Goal: Task Accomplishment & Management: Complete application form

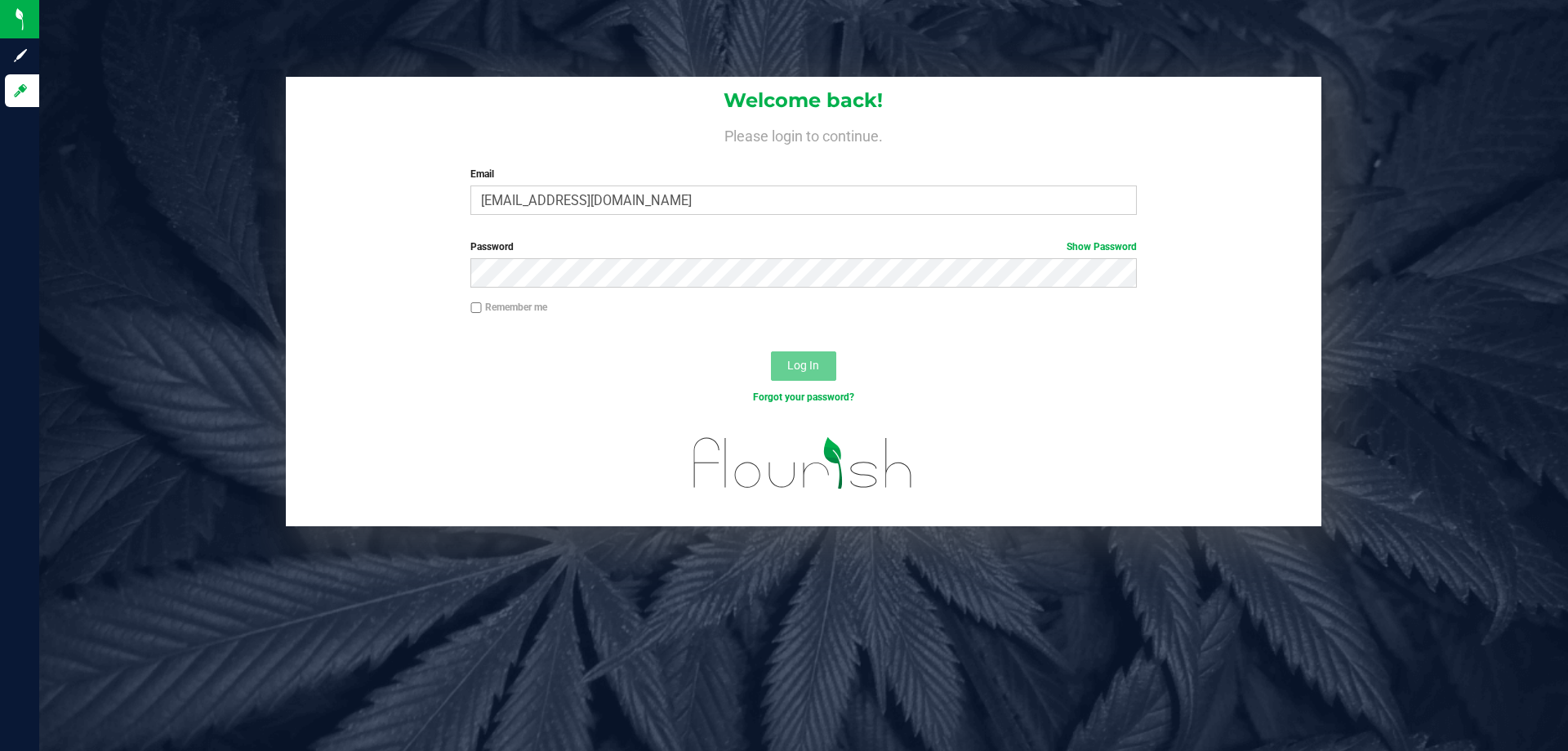
type input "[EMAIL_ADDRESS][DOMAIN_NAME]"
click at [771, 351] on button "Log In" at bounding box center [803, 366] width 65 height 30
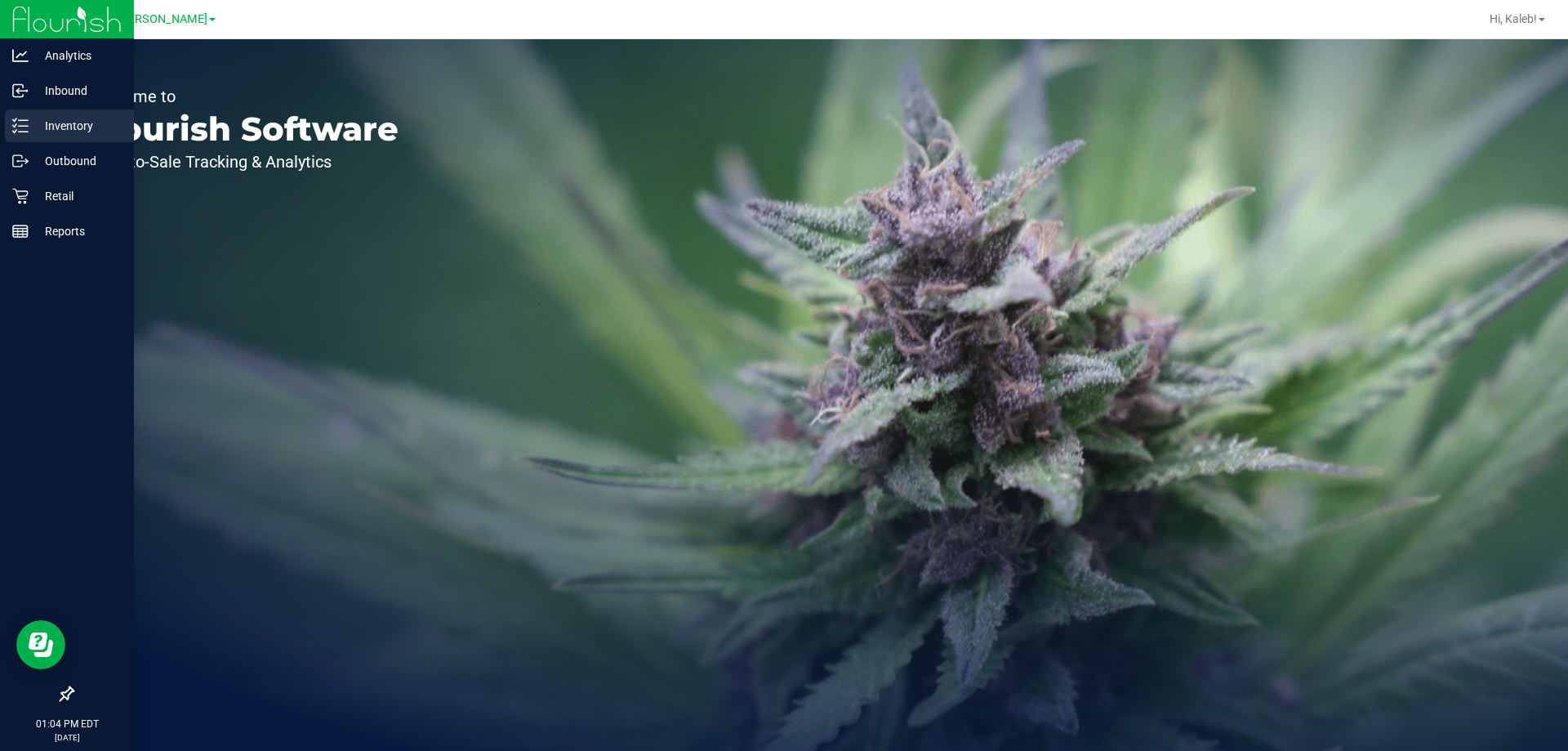
click at [18, 132] on icon at bounding box center [20, 125] width 17 height 17
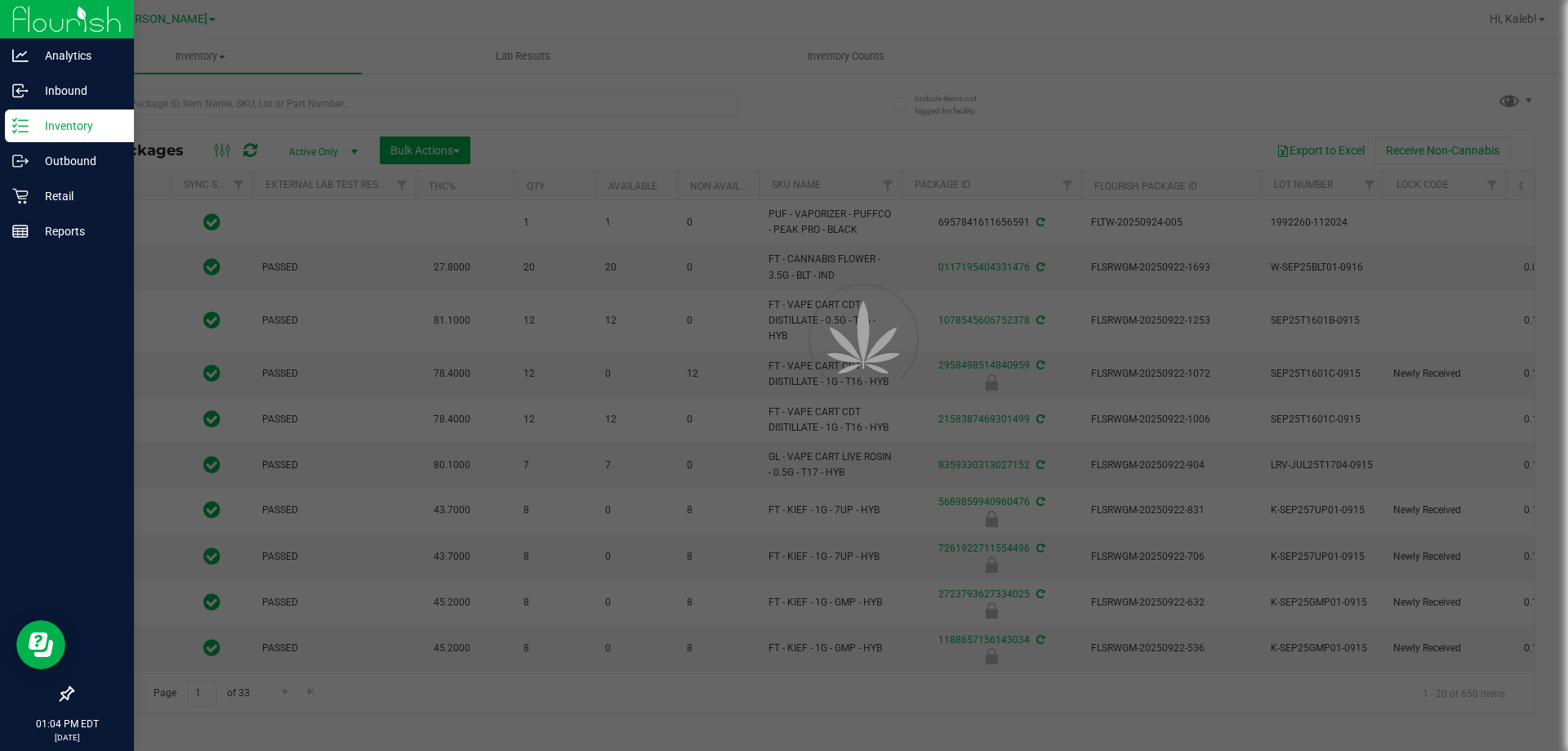
click at [269, 108] on div at bounding box center [784, 376] width 1568 height 751
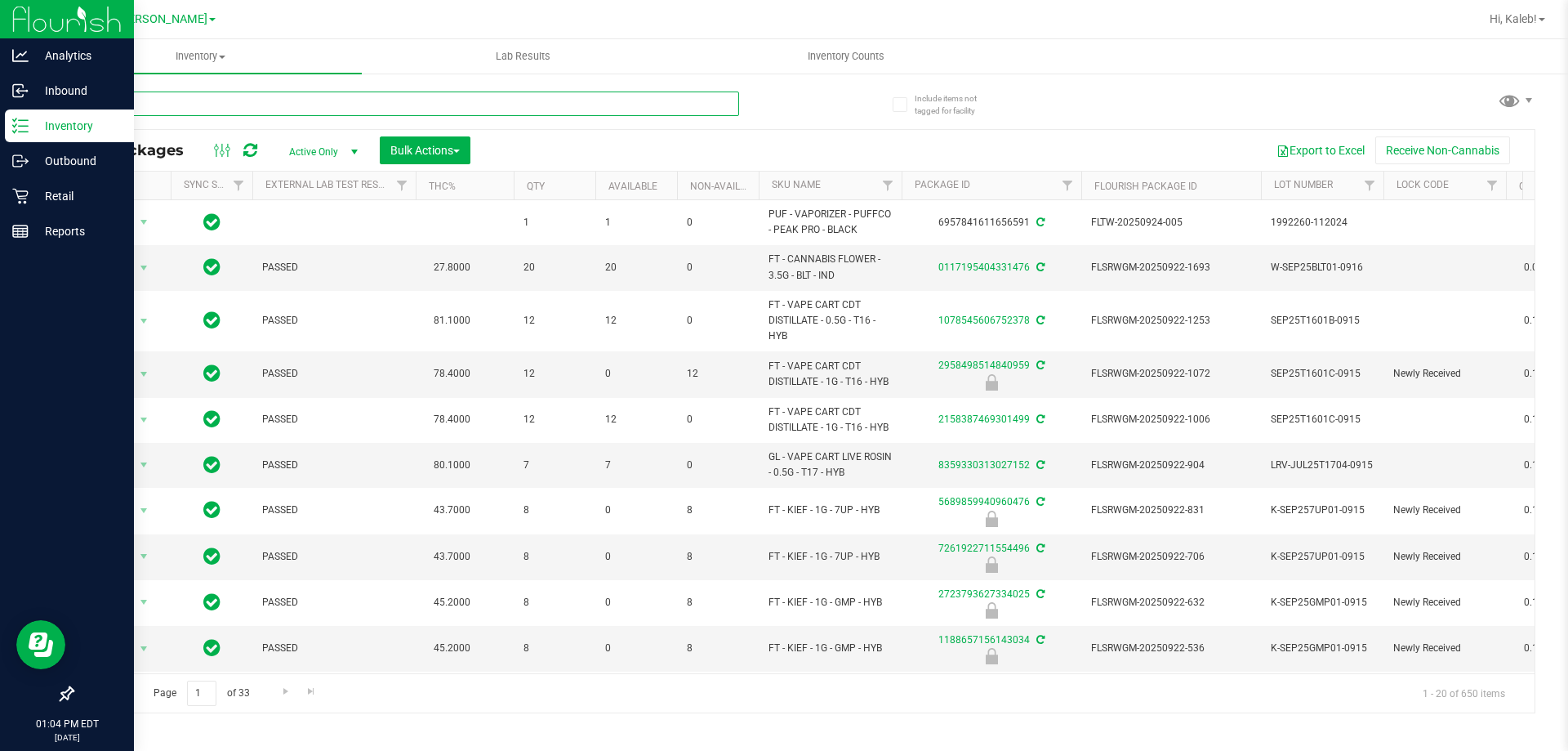
click at [294, 98] on input "text" at bounding box center [405, 103] width 667 height 25
type input "1827828305447880"
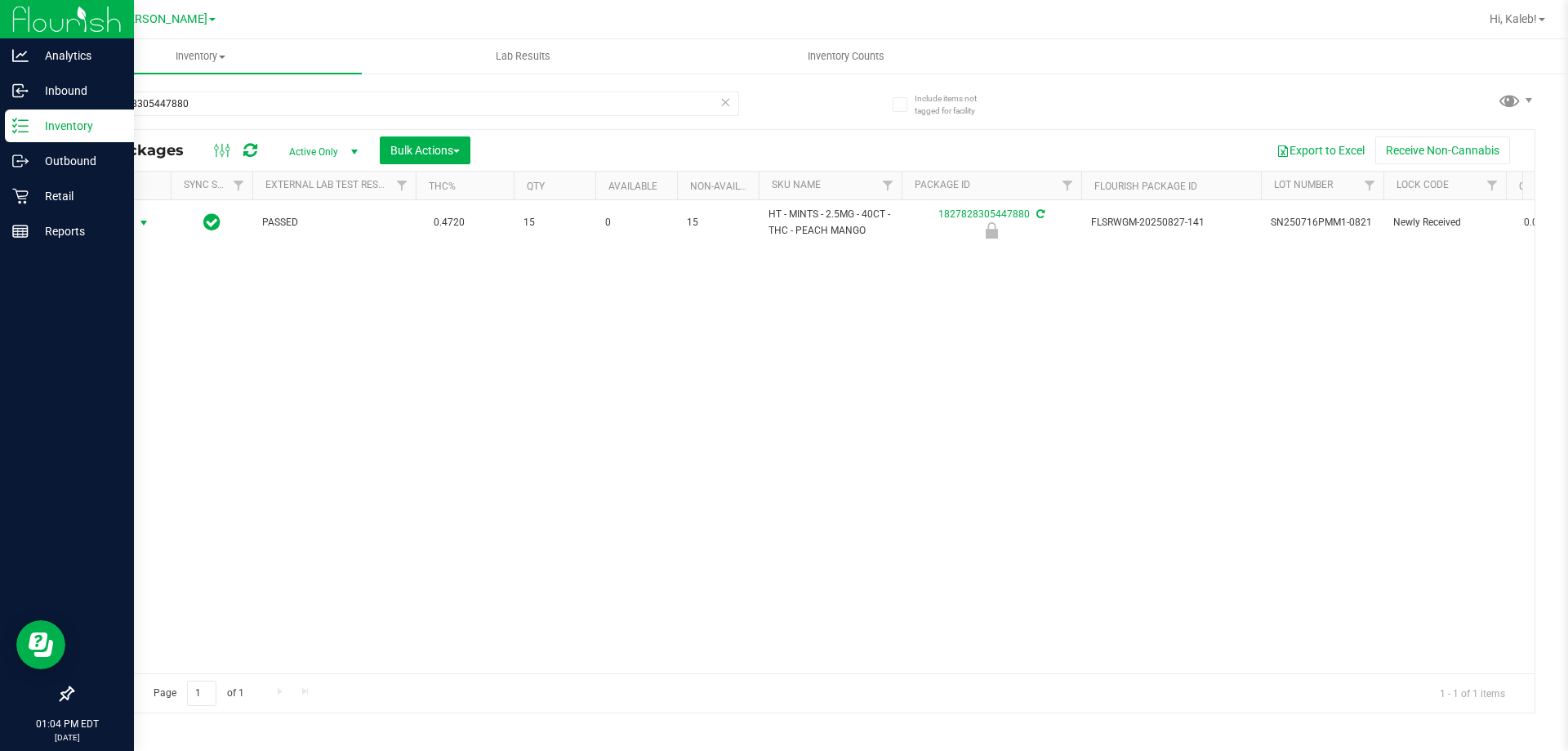
click at [131, 224] on span "Action" at bounding box center [110, 223] width 44 height 23
click at [144, 404] on li "Unlock package" at bounding box center [142, 416] width 104 height 25
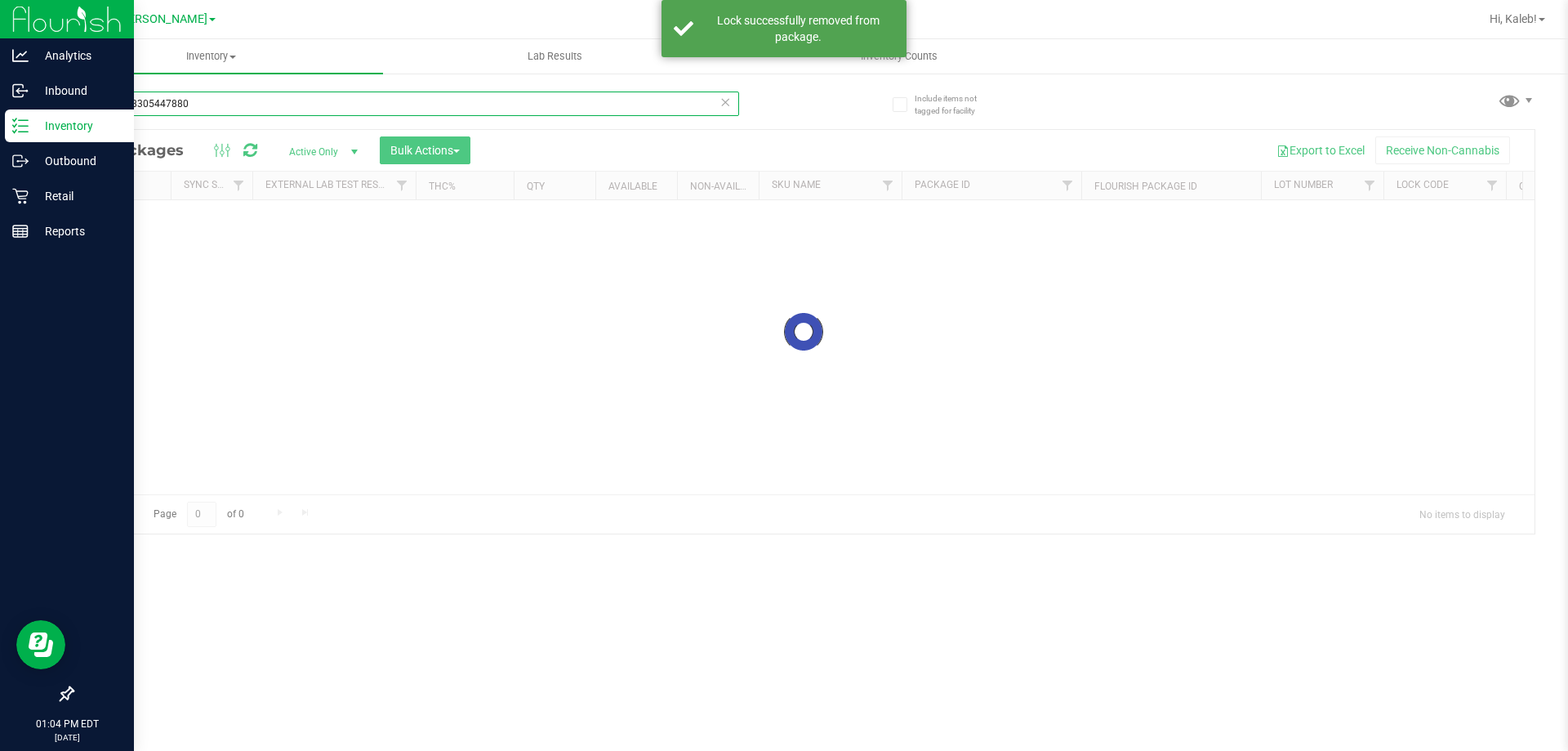
click at [235, 103] on input "1827828305447880" at bounding box center [405, 103] width 667 height 25
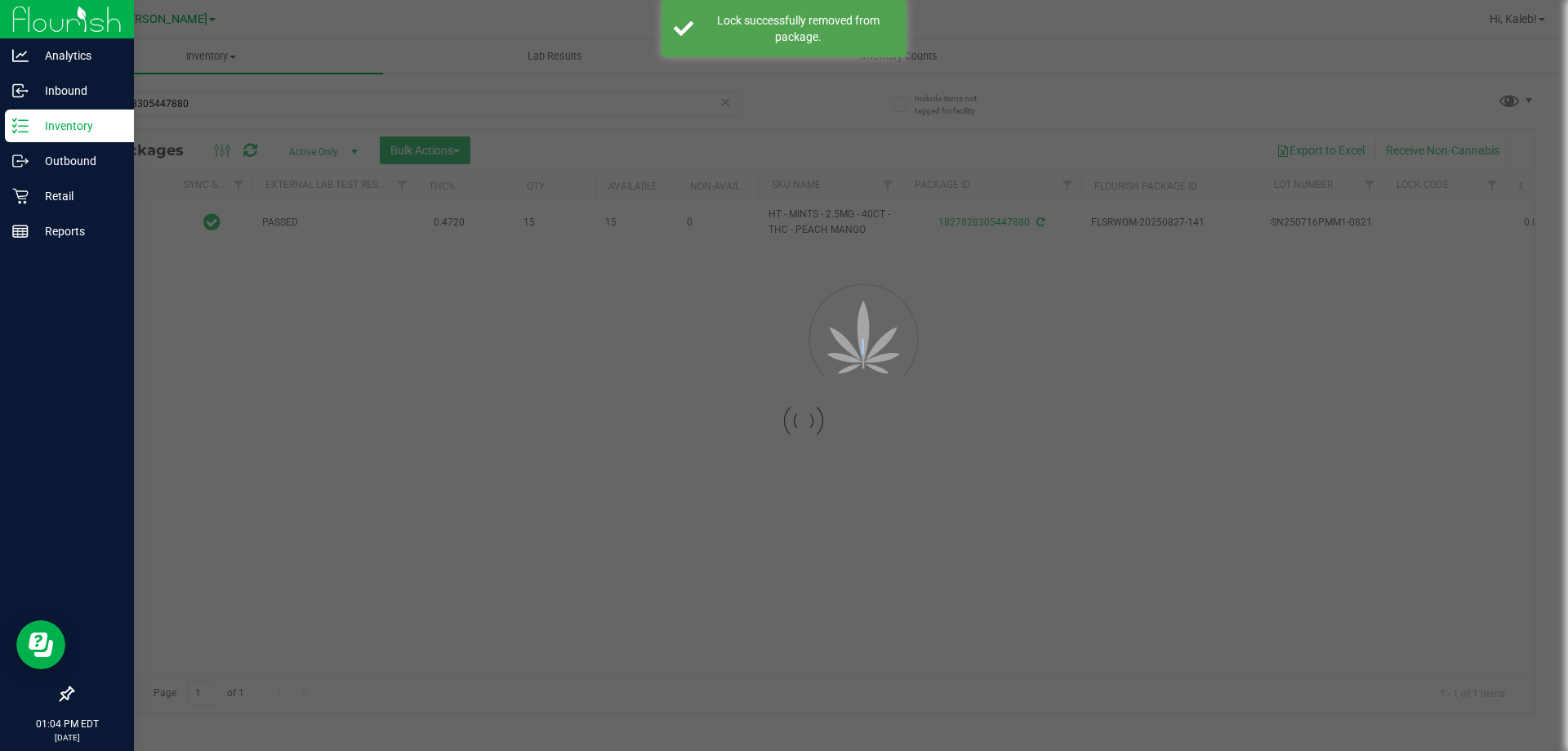
click at [235, 103] on div at bounding box center [784, 376] width 1568 height 751
click at [235, 103] on input "1827828305447880" at bounding box center [405, 103] width 667 height 25
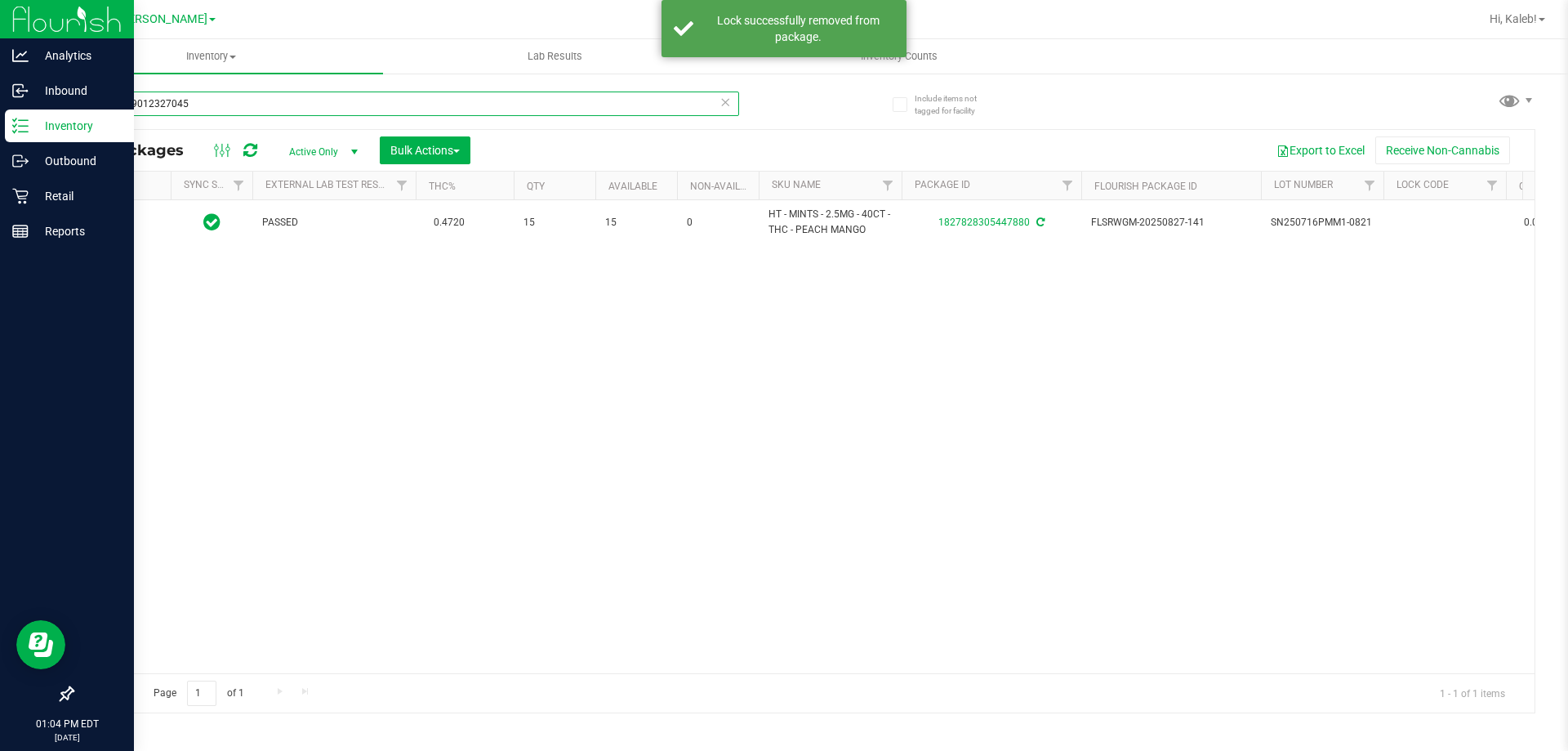
type input "9905679012327045"
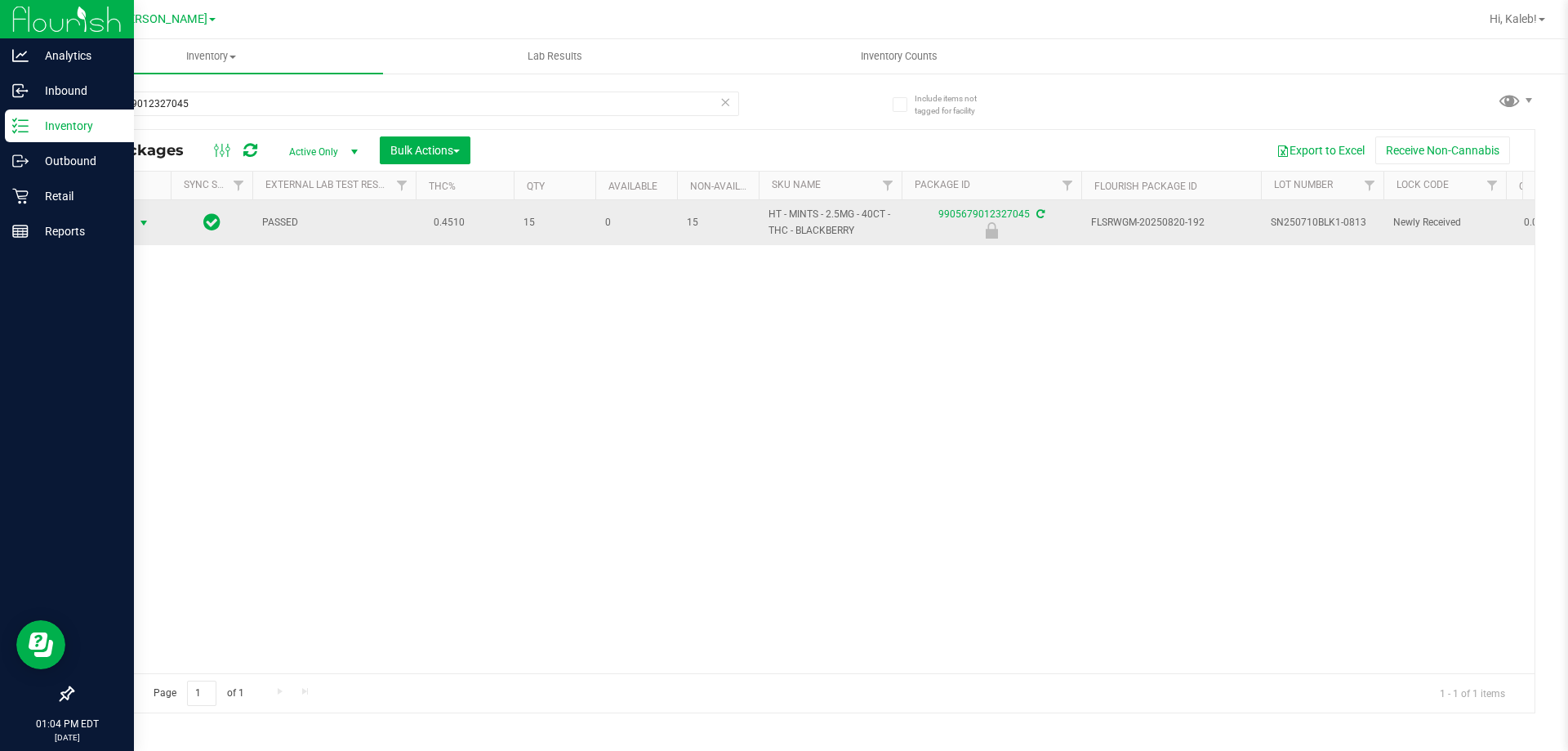
click at [131, 224] on span "Action" at bounding box center [110, 223] width 44 height 23
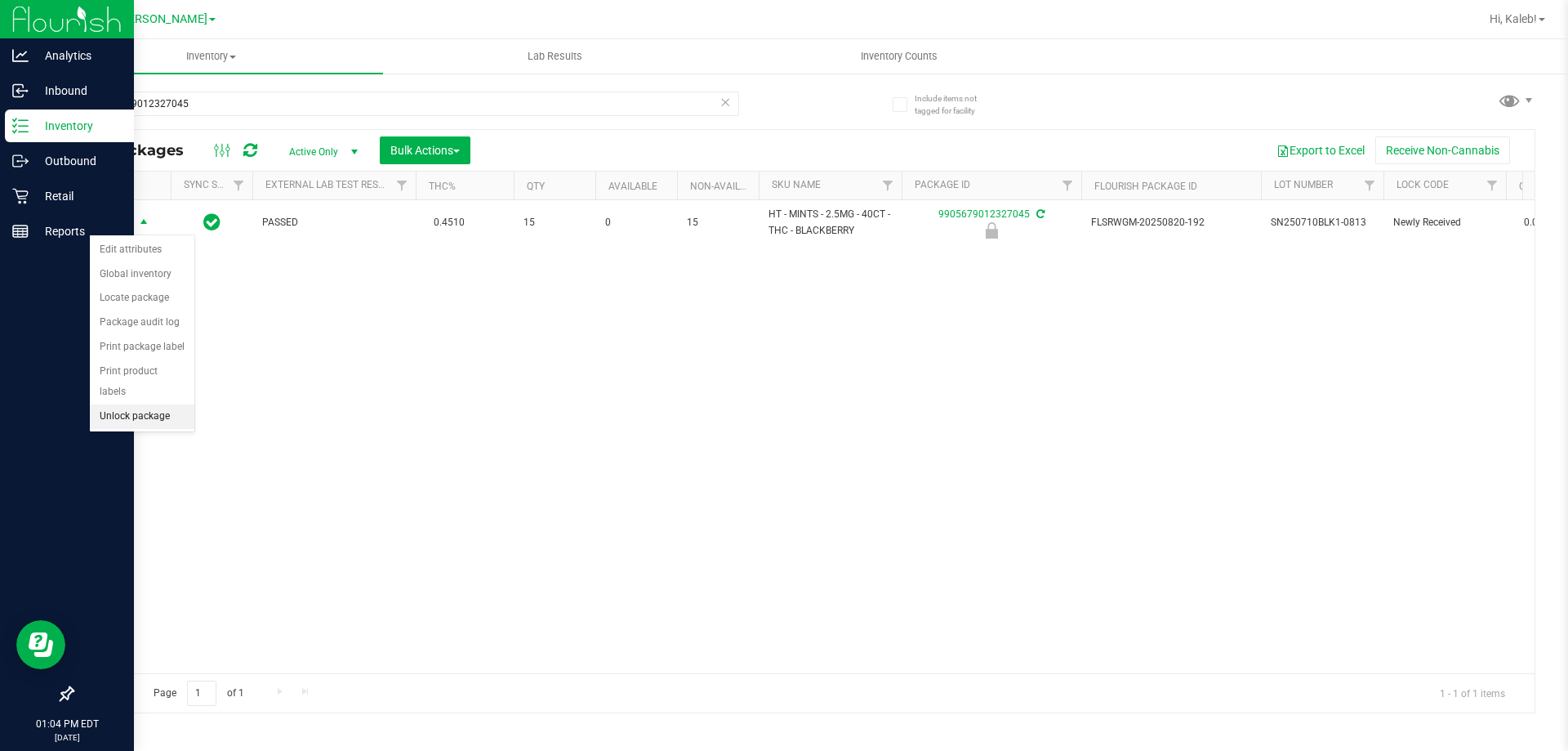
click at [128, 404] on li "Unlock package" at bounding box center [142, 416] width 104 height 25
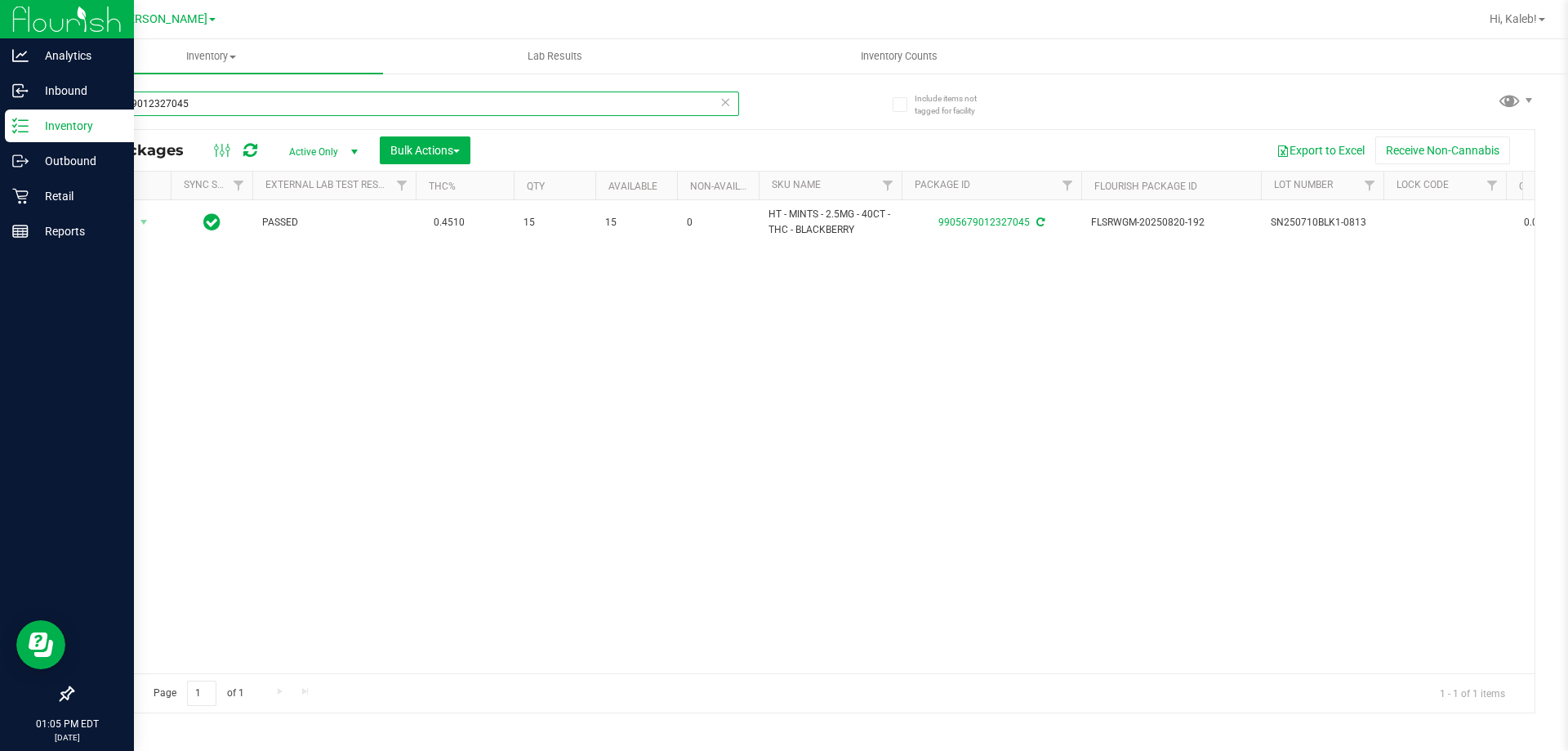
click at [247, 107] on input "9905679012327045" at bounding box center [405, 103] width 667 height 25
type input "8654070814340701"
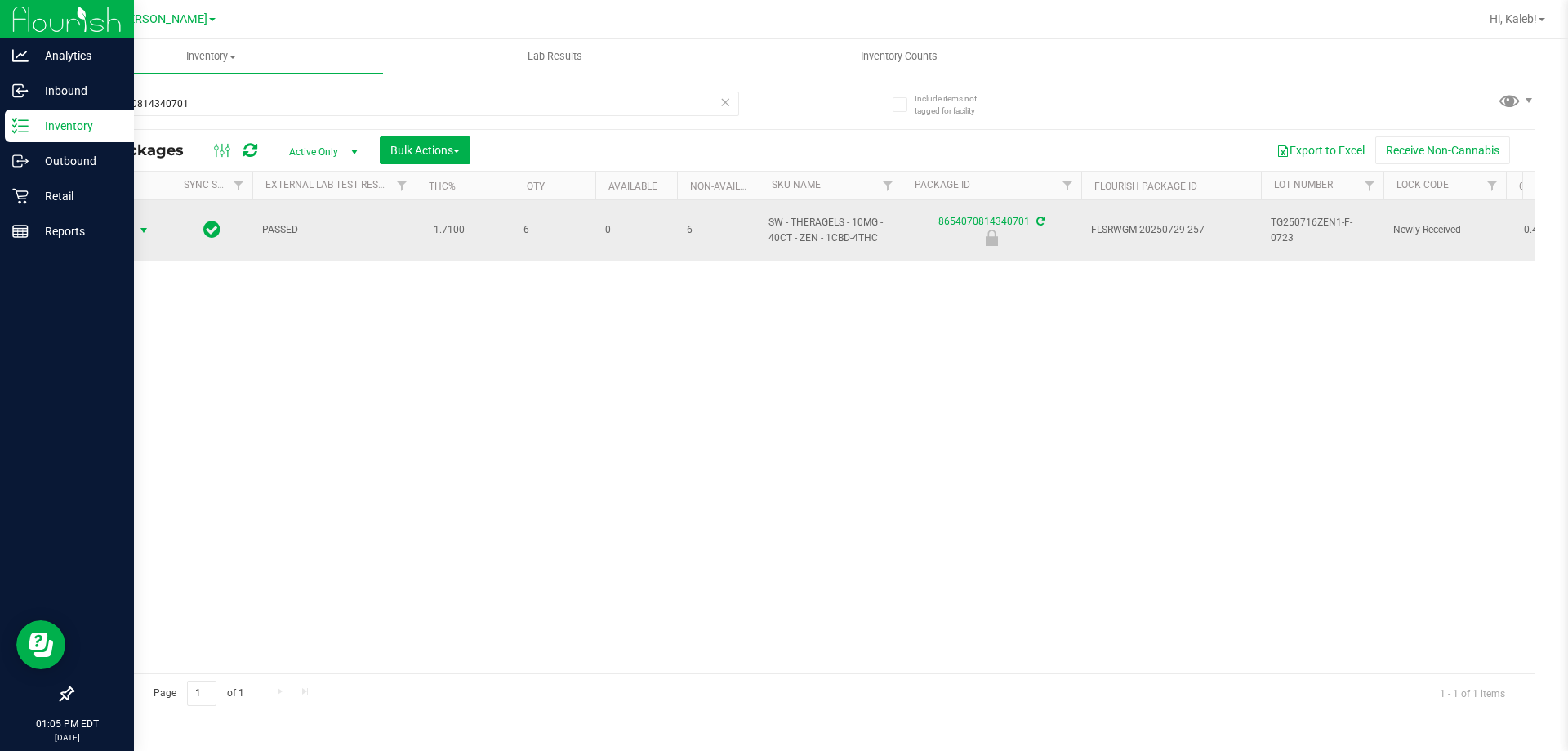
click at [138, 225] on span "select" at bounding box center [143, 230] width 13 height 13
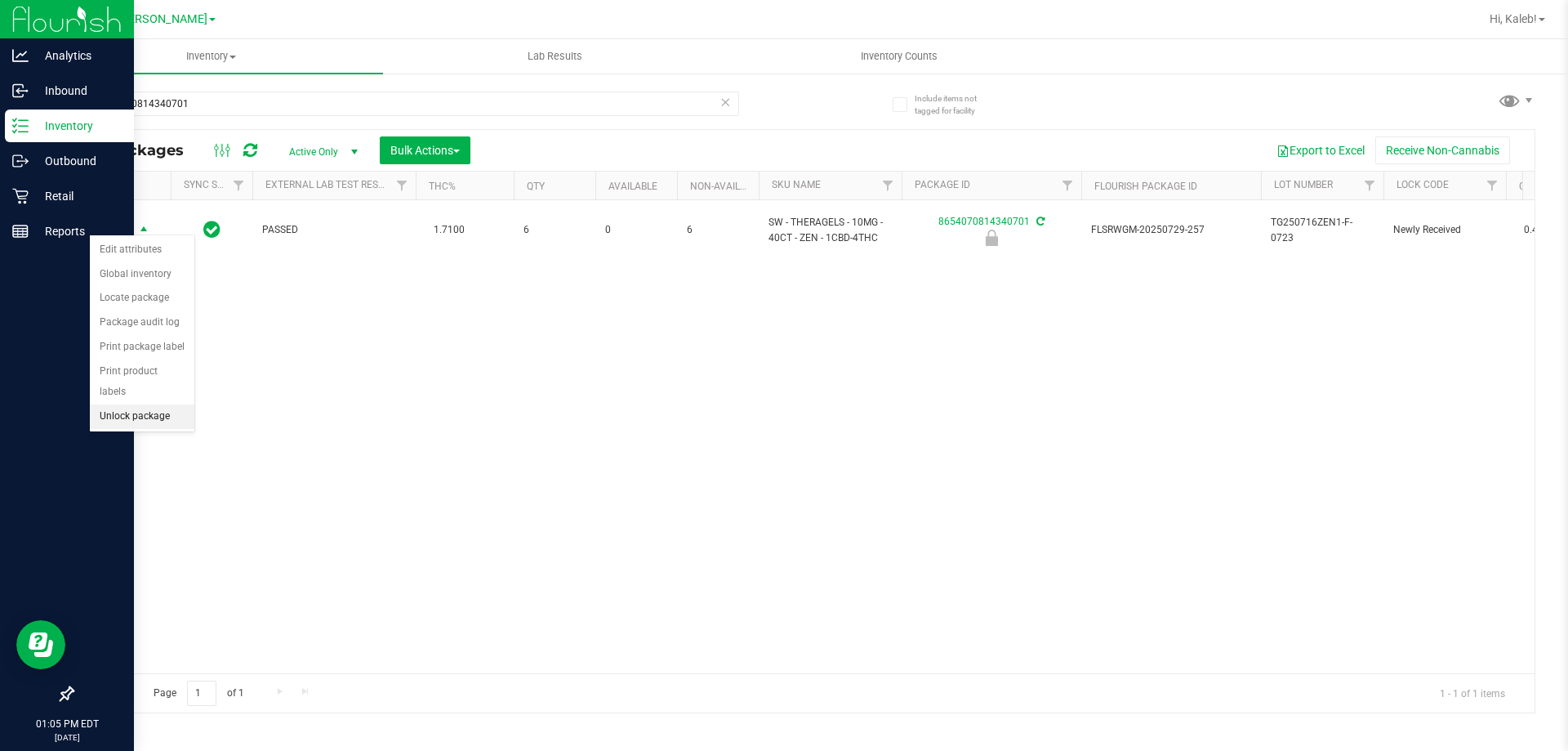
click at [169, 404] on li "Unlock package" at bounding box center [142, 416] width 104 height 25
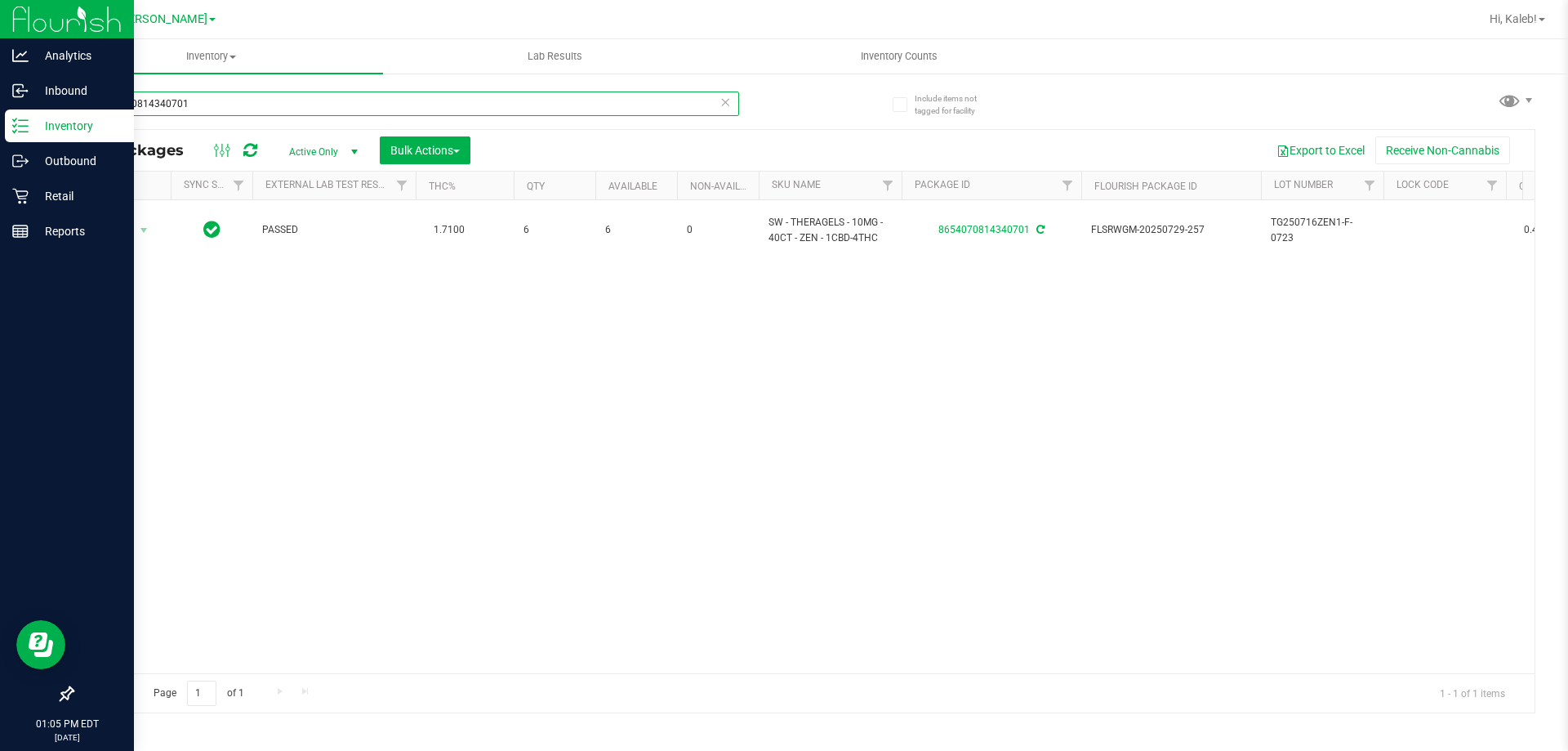
click at [210, 101] on input "8654070814340701" at bounding box center [405, 103] width 667 height 25
type input "5423672581970717"
click at [726, 105] on icon at bounding box center [725, 102] width 12 height 20
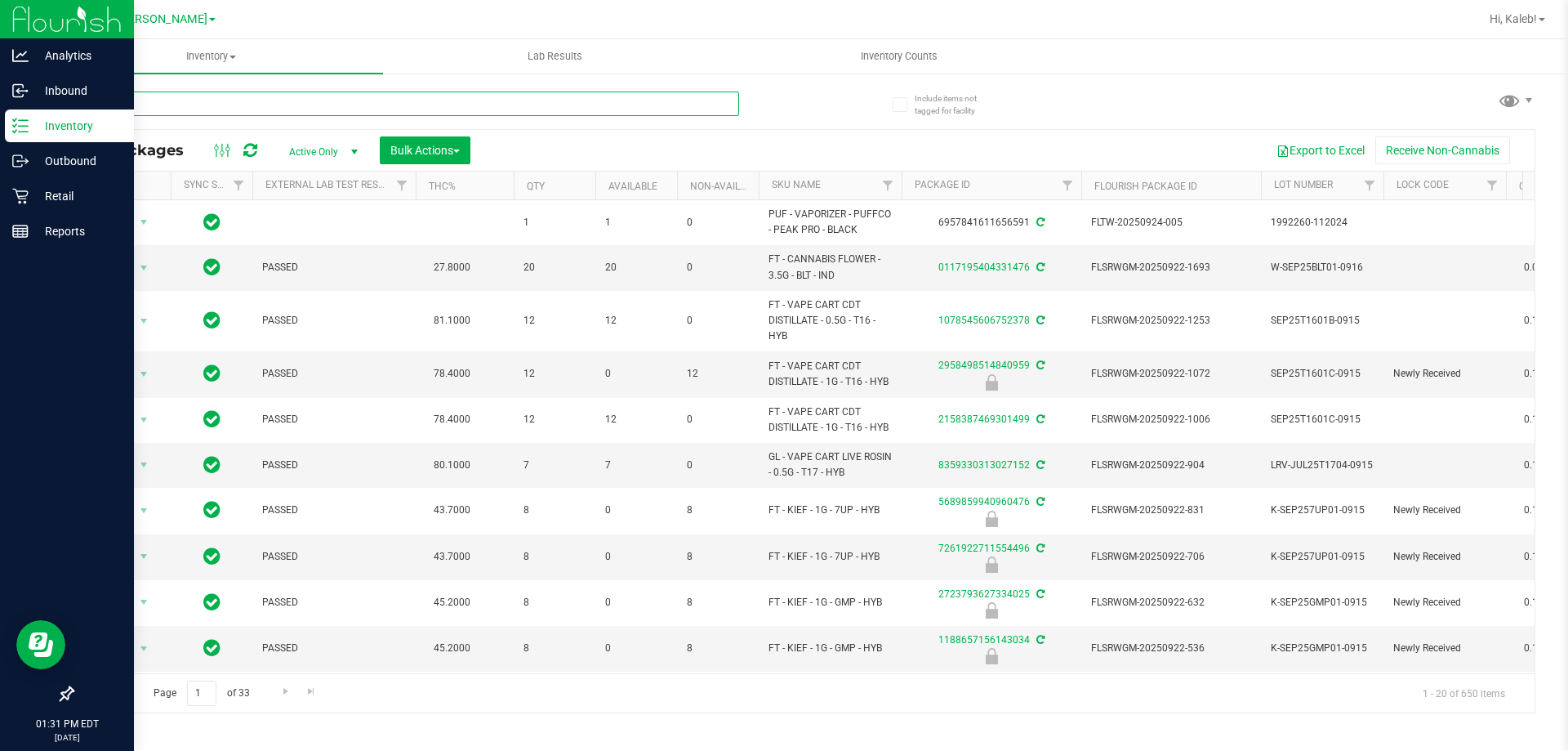
click at [126, 108] on input "text" at bounding box center [405, 103] width 667 height 25
type input "8647611047512528"
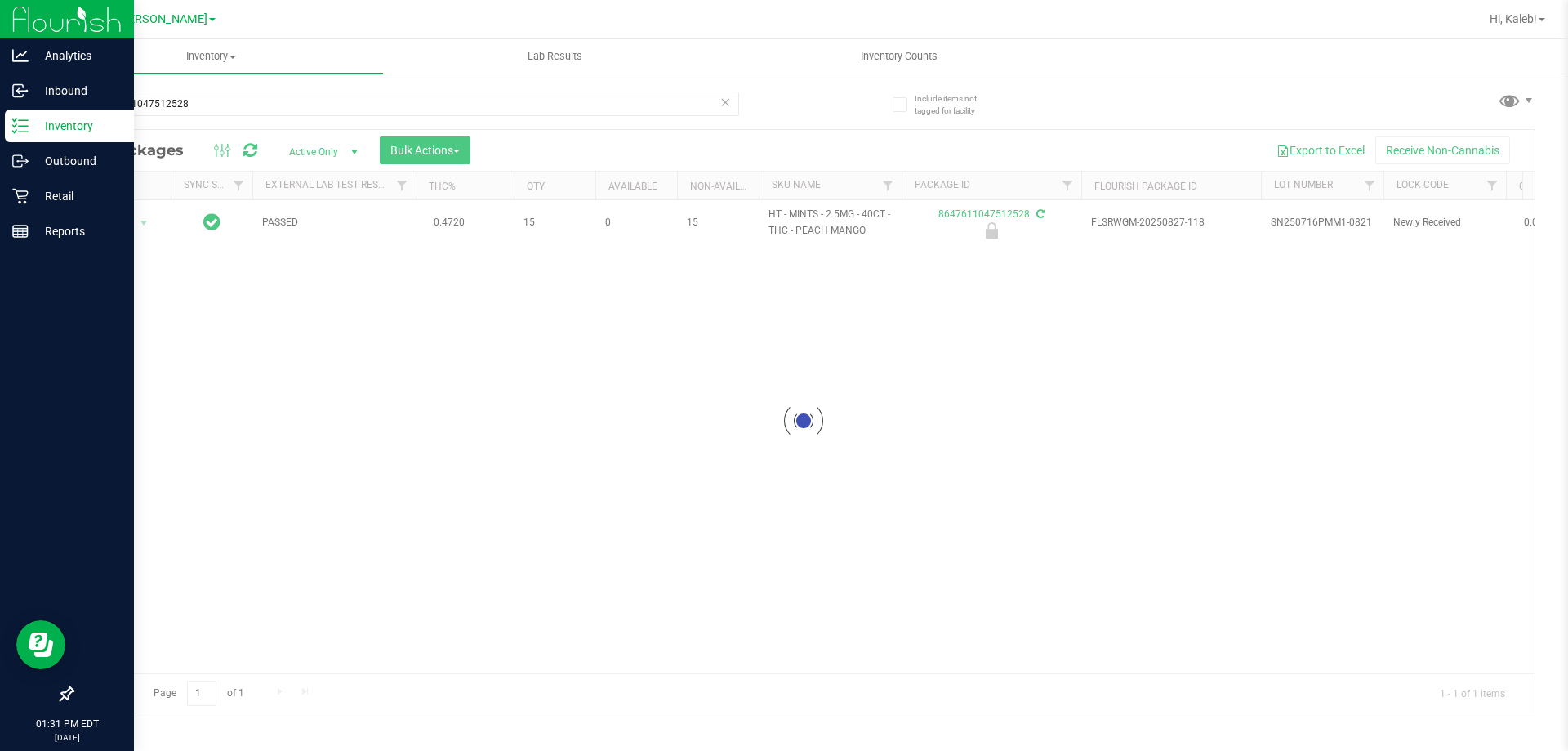
click at [134, 220] on div at bounding box center [803, 421] width 1462 height 582
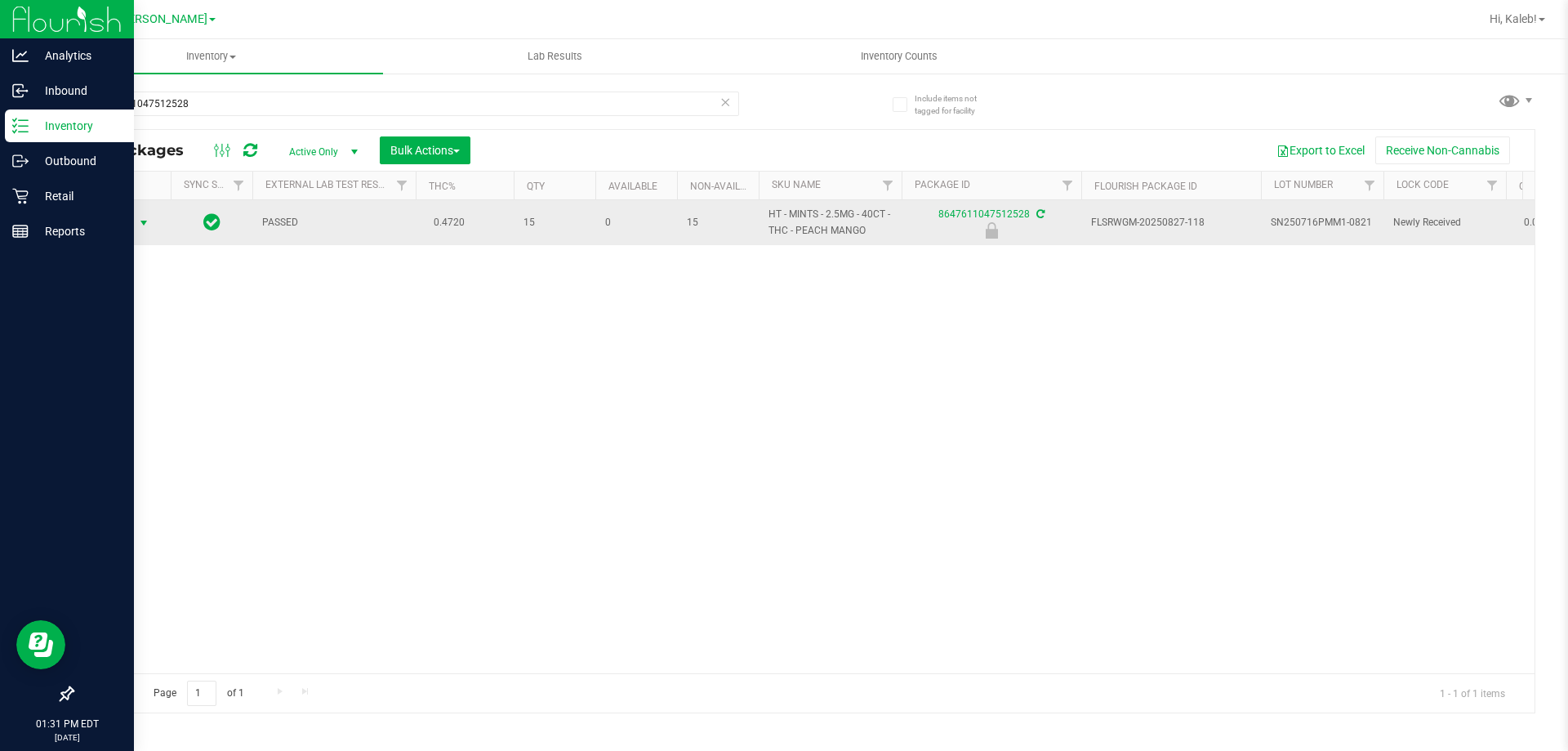
click at [140, 227] on span "select" at bounding box center [143, 223] width 13 height 13
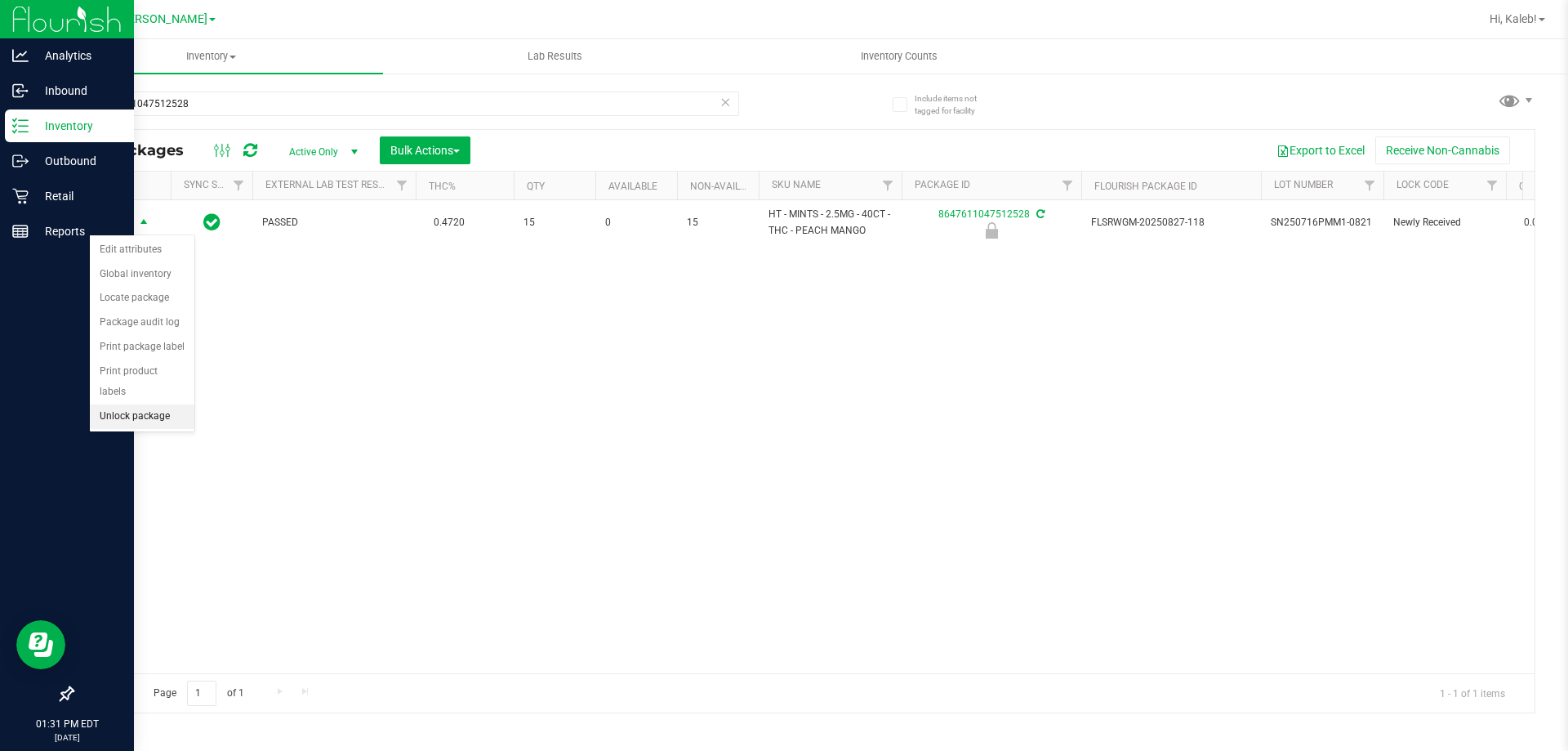
click at [151, 404] on li "Unlock package" at bounding box center [142, 416] width 104 height 25
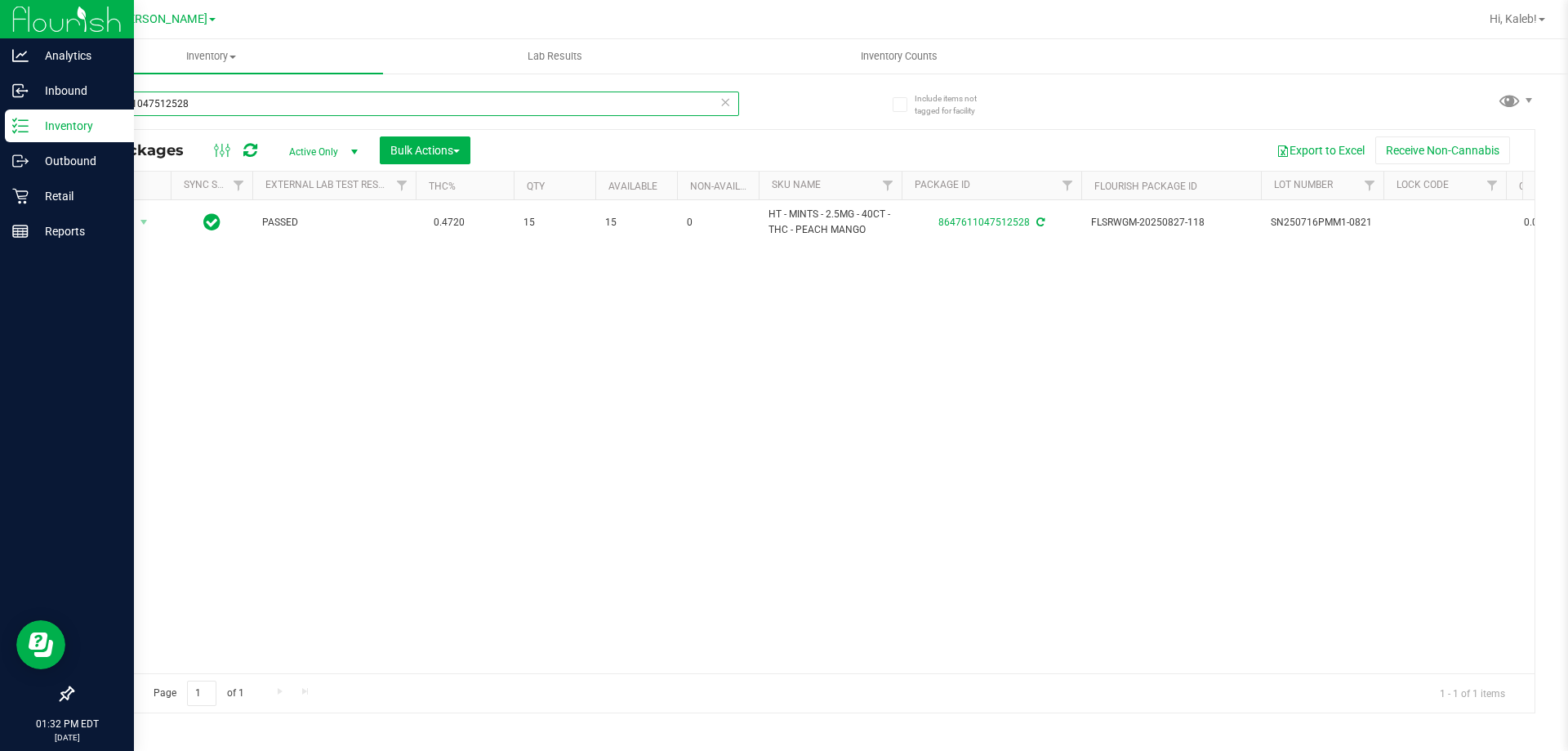
click at [239, 93] on input "8647611047512528" at bounding box center [405, 103] width 667 height 25
click at [197, 247] on div "Action Action Adjust qty Create package Edit attributes Global inventory Locate…" at bounding box center [803, 437] width 1462 height 473
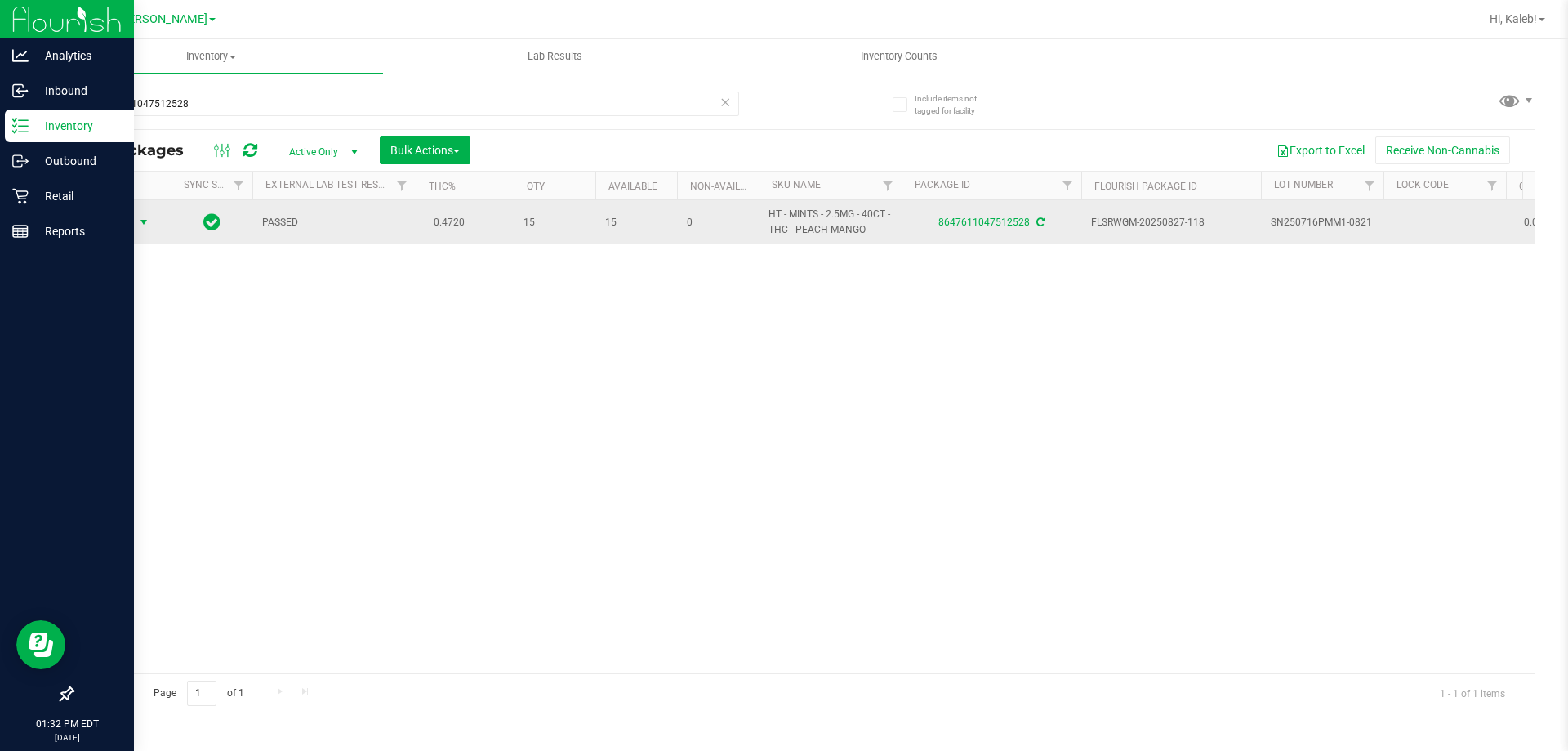
click at [142, 223] on span "select" at bounding box center [143, 222] width 13 height 13
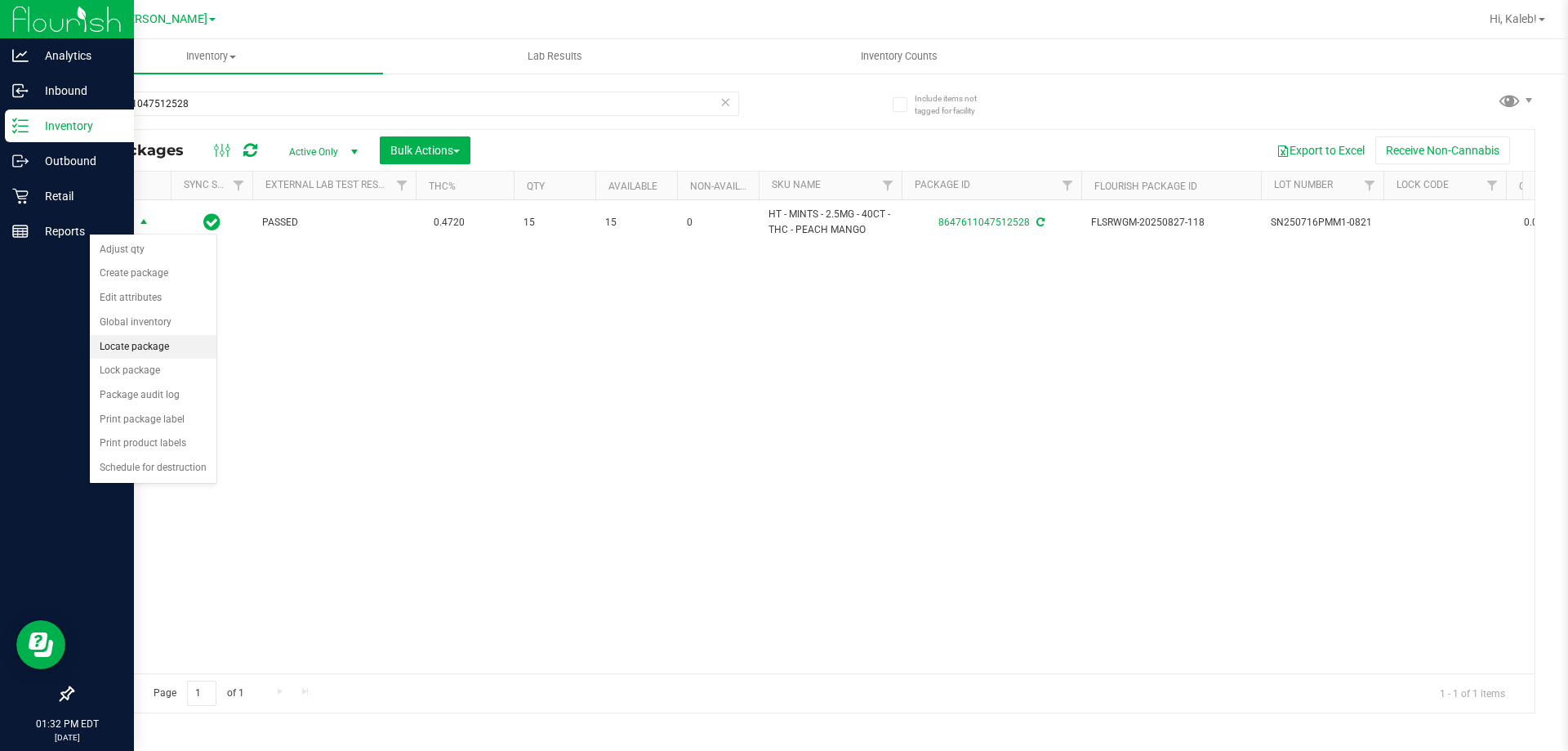
click at [151, 341] on li "Locate package" at bounding box center [153, 347] width 126 height 25
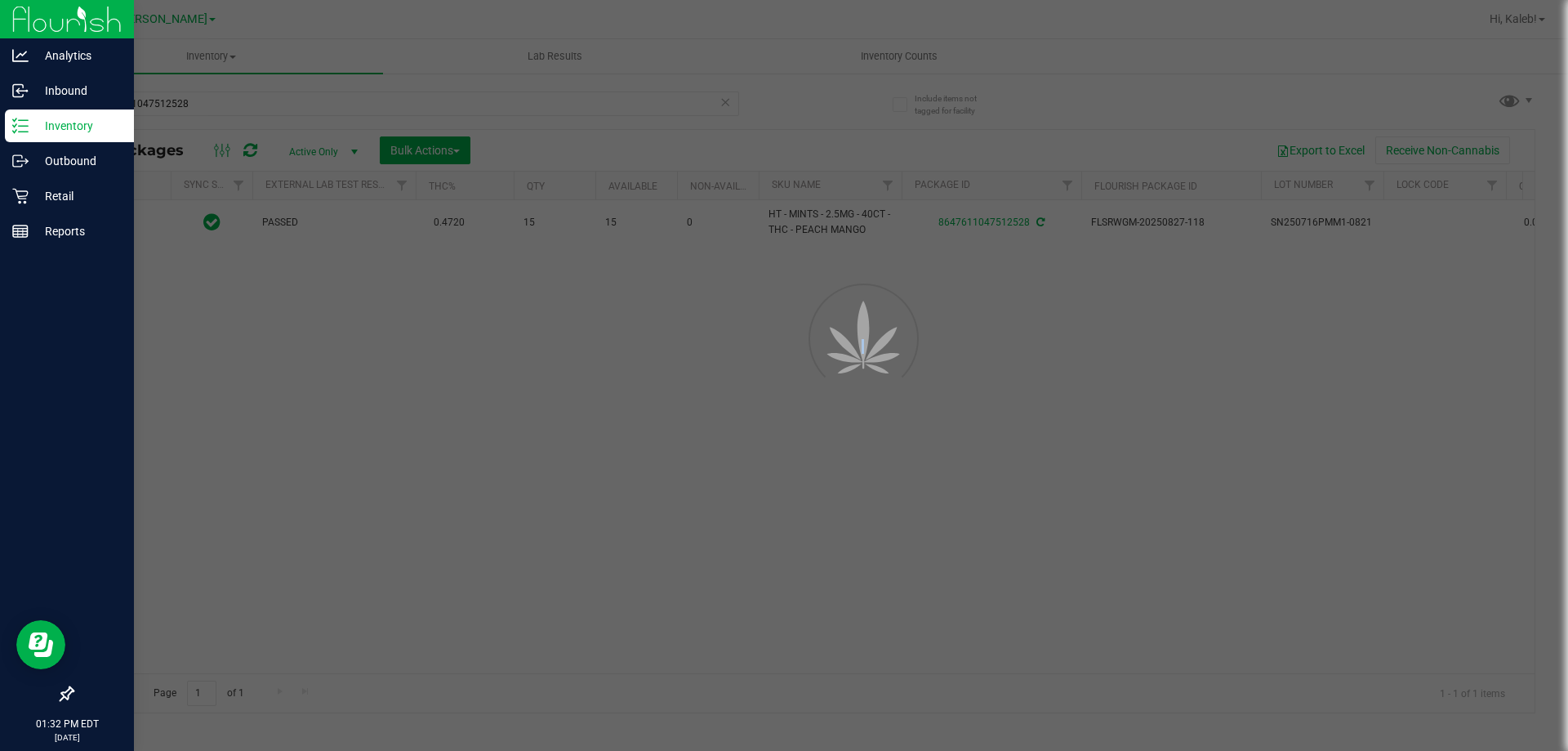
click at [151, 341] on div at bounding box center [784, 376] width 1568 height 751
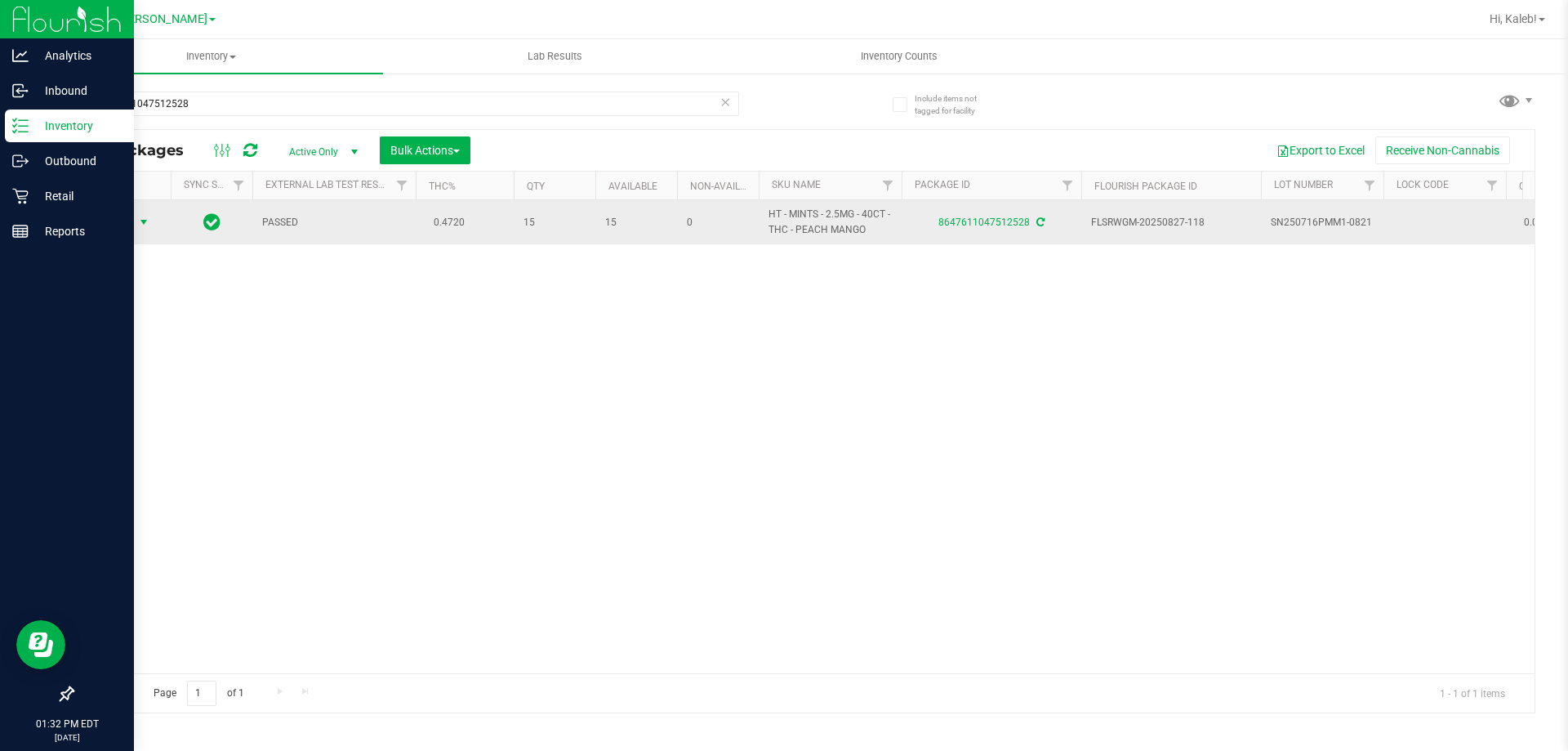
click at [121, 223] on span "Action" at bounding box center [110, 222] width 44 height 23
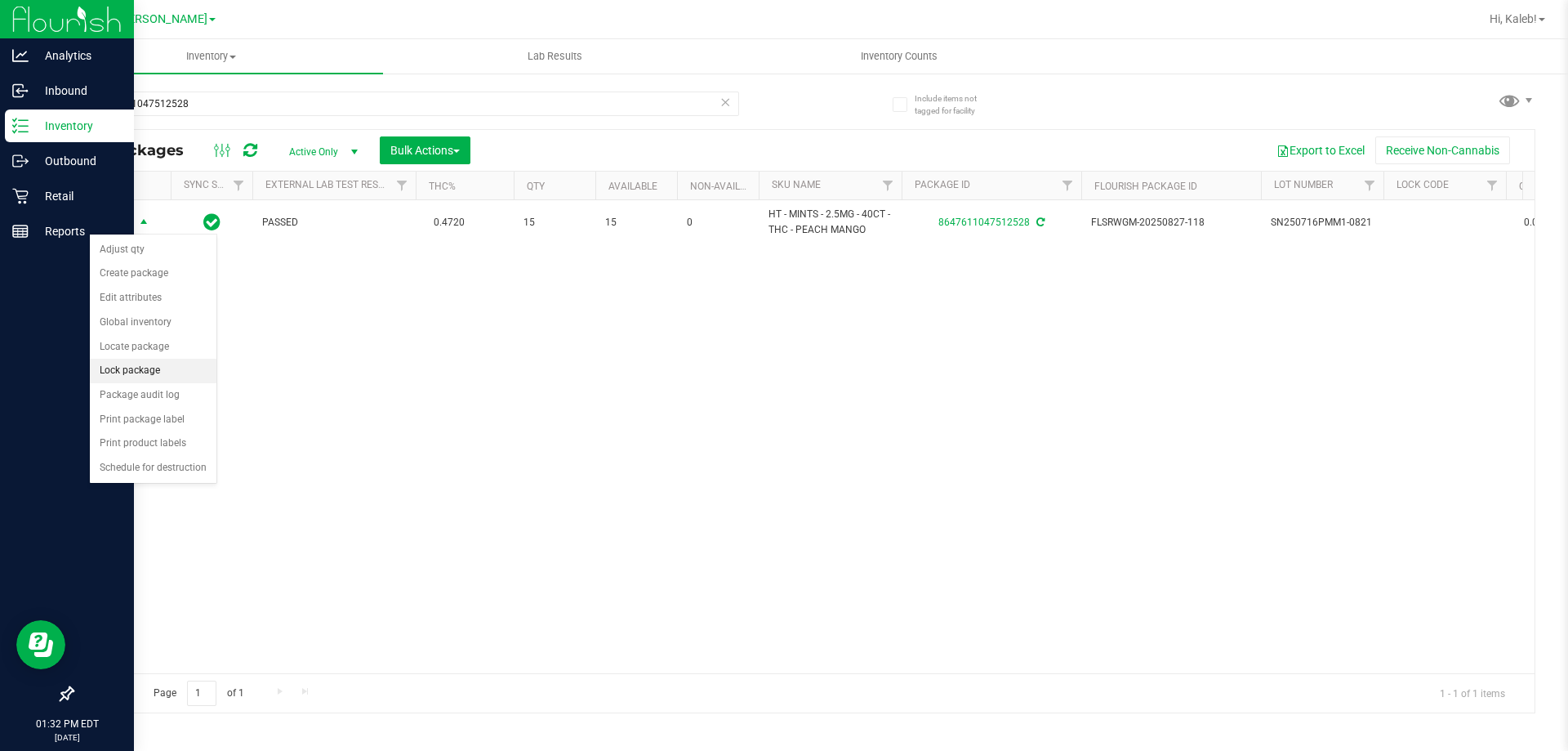
click at [153, 364] on li "Lock package" at bounding box center [153, 371] width 126 height 25
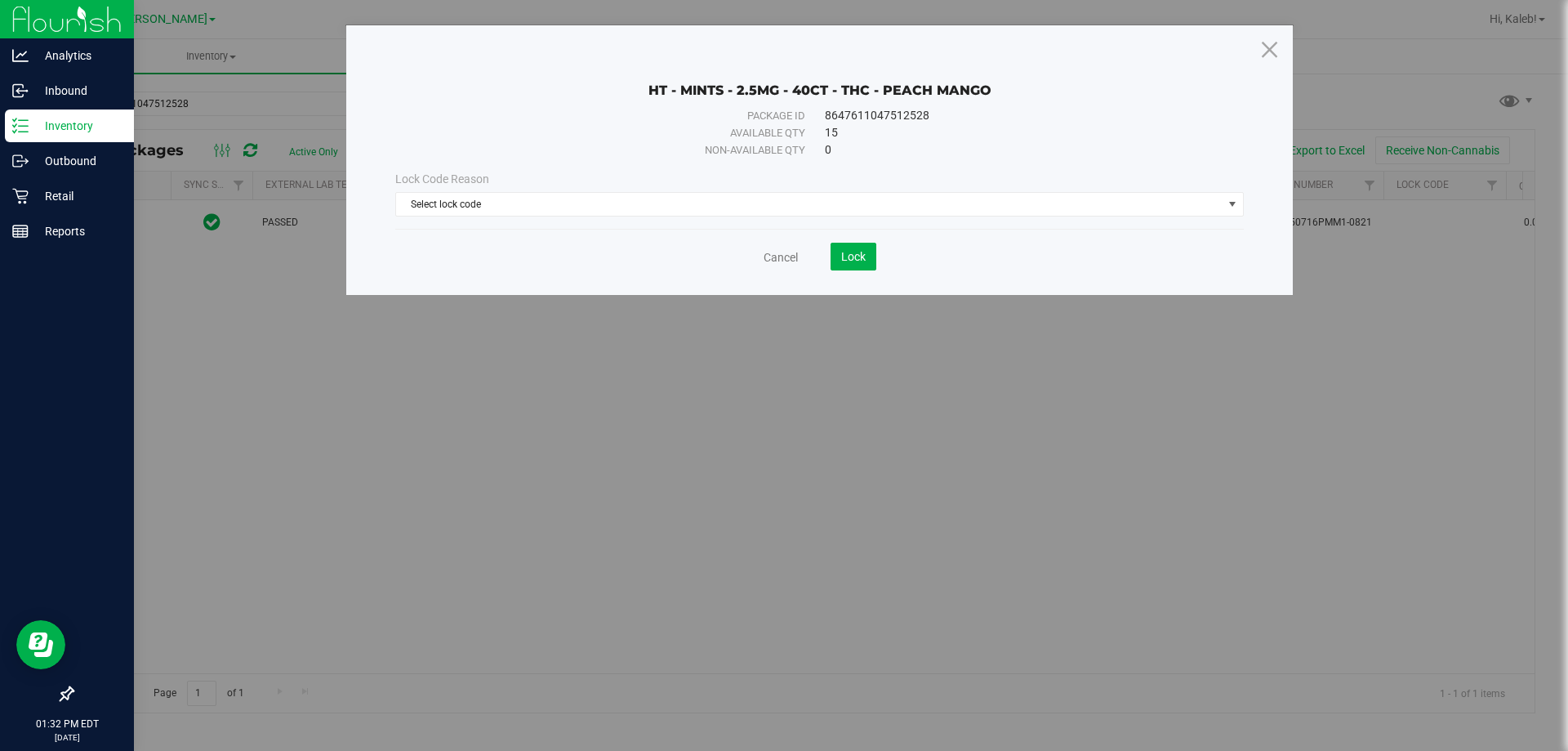
click at [608, 187] on div "Lock Code Reason" at bounding box center [819, 178] width 849 height 17
click at [588, 200] on span "Select lock code" at bounding box center [809, 204] width 827 height 23
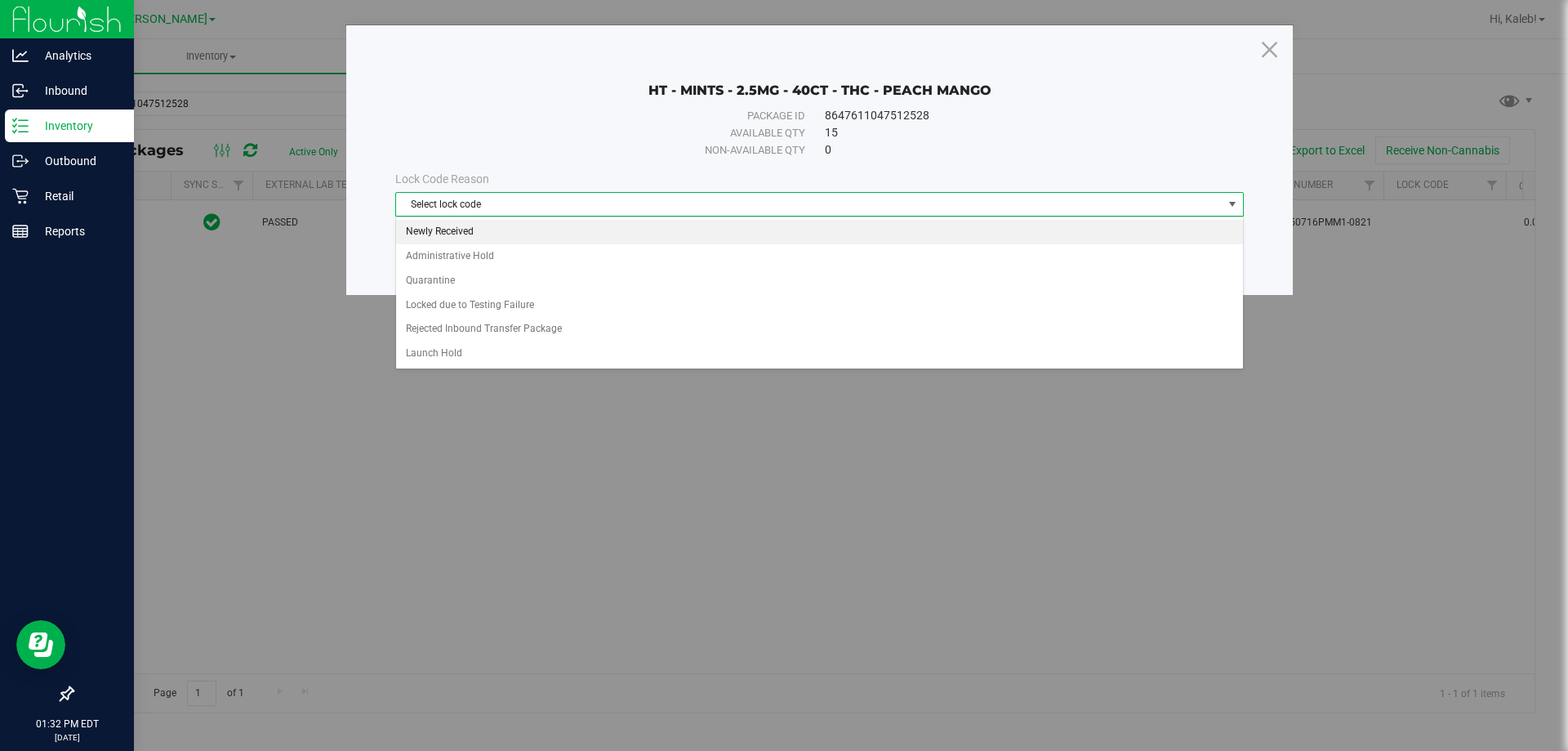
click at [422, 229] on li "Newly Received" at bounding box center [819, 232] width 847 height 25
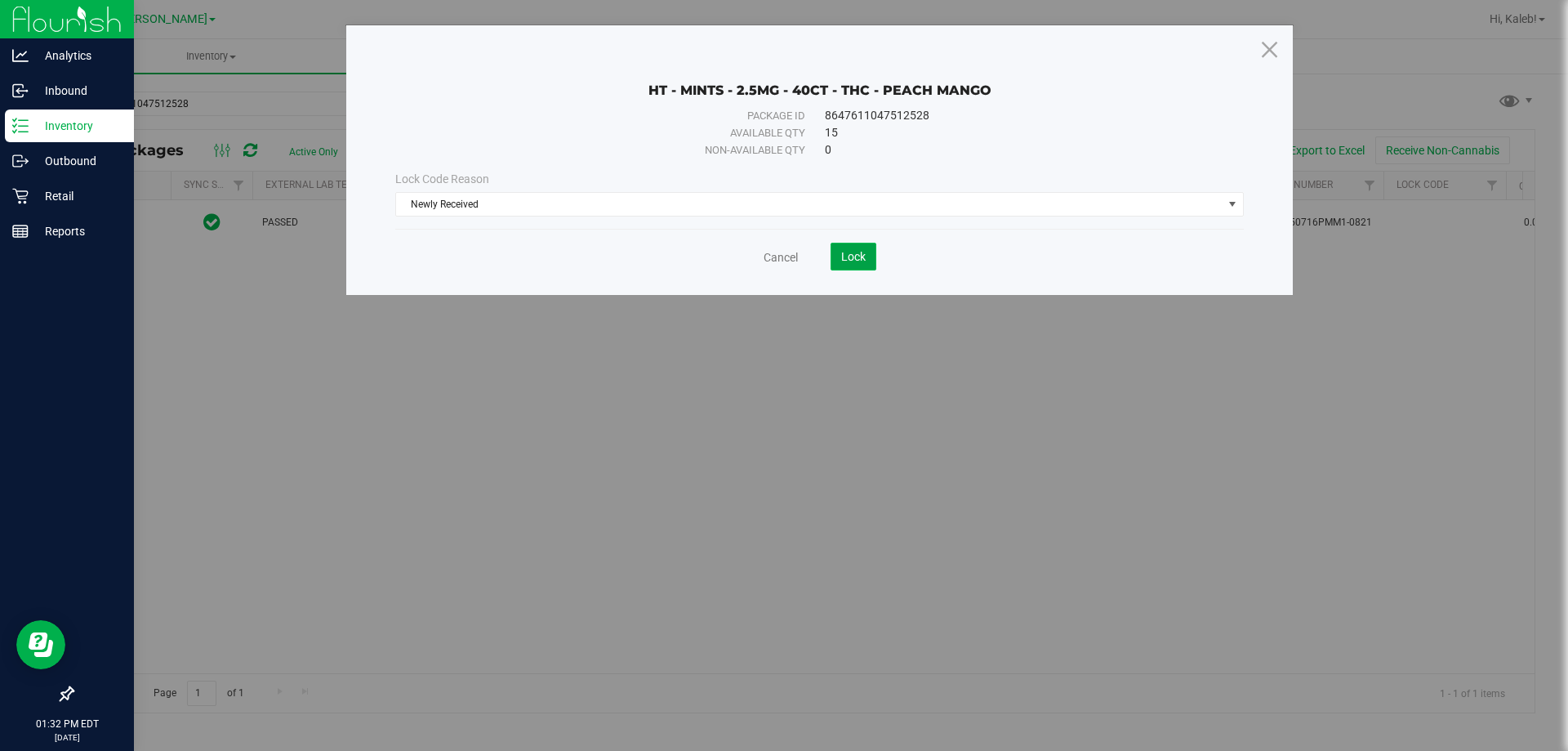
click at [856, 245] on button "Lock" at bounding box center [853, 256] width 45 height 28
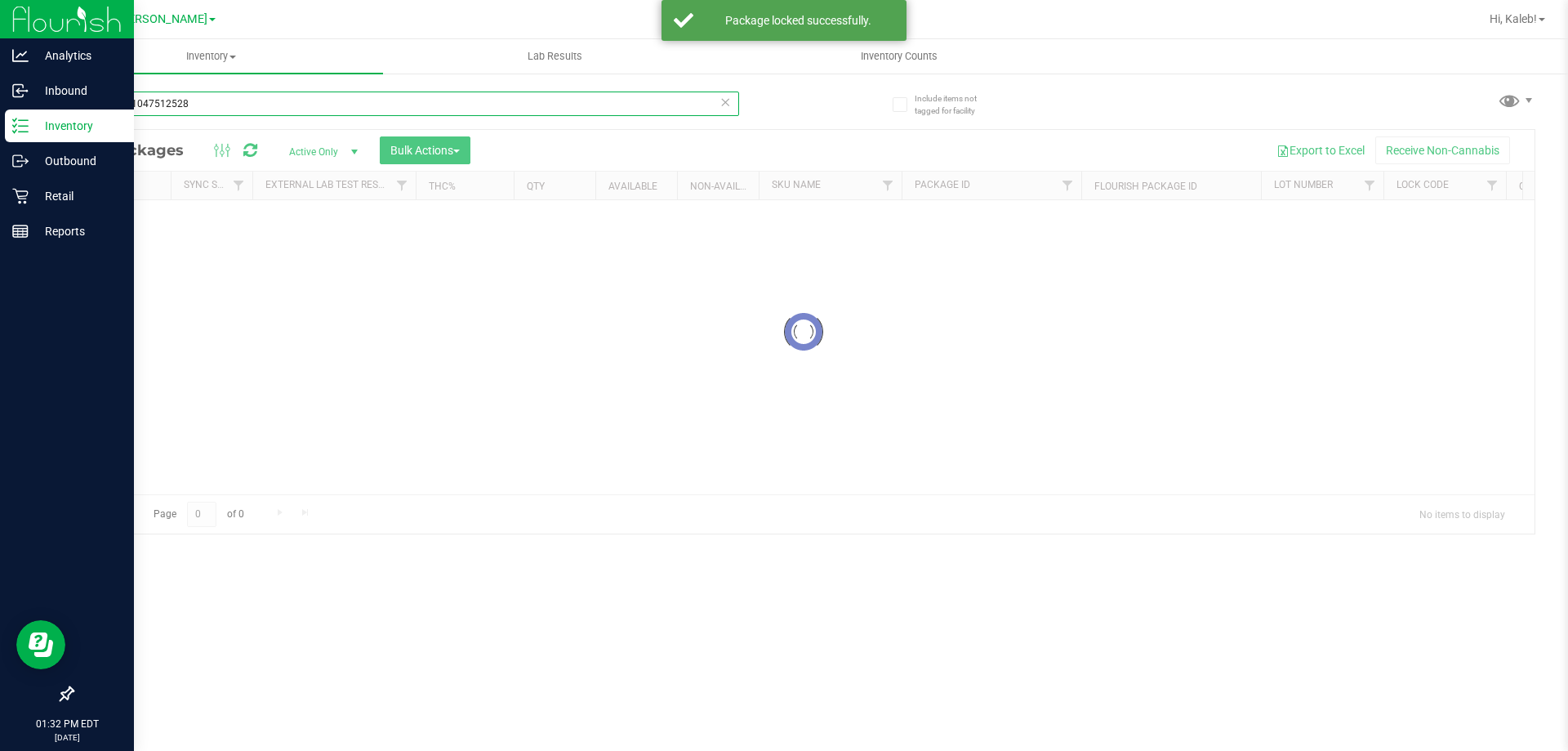
click at [322, 98] on input "8647611047512528" at bounding box center [405, 103] width 667 height 25
type input "4937519437225936"
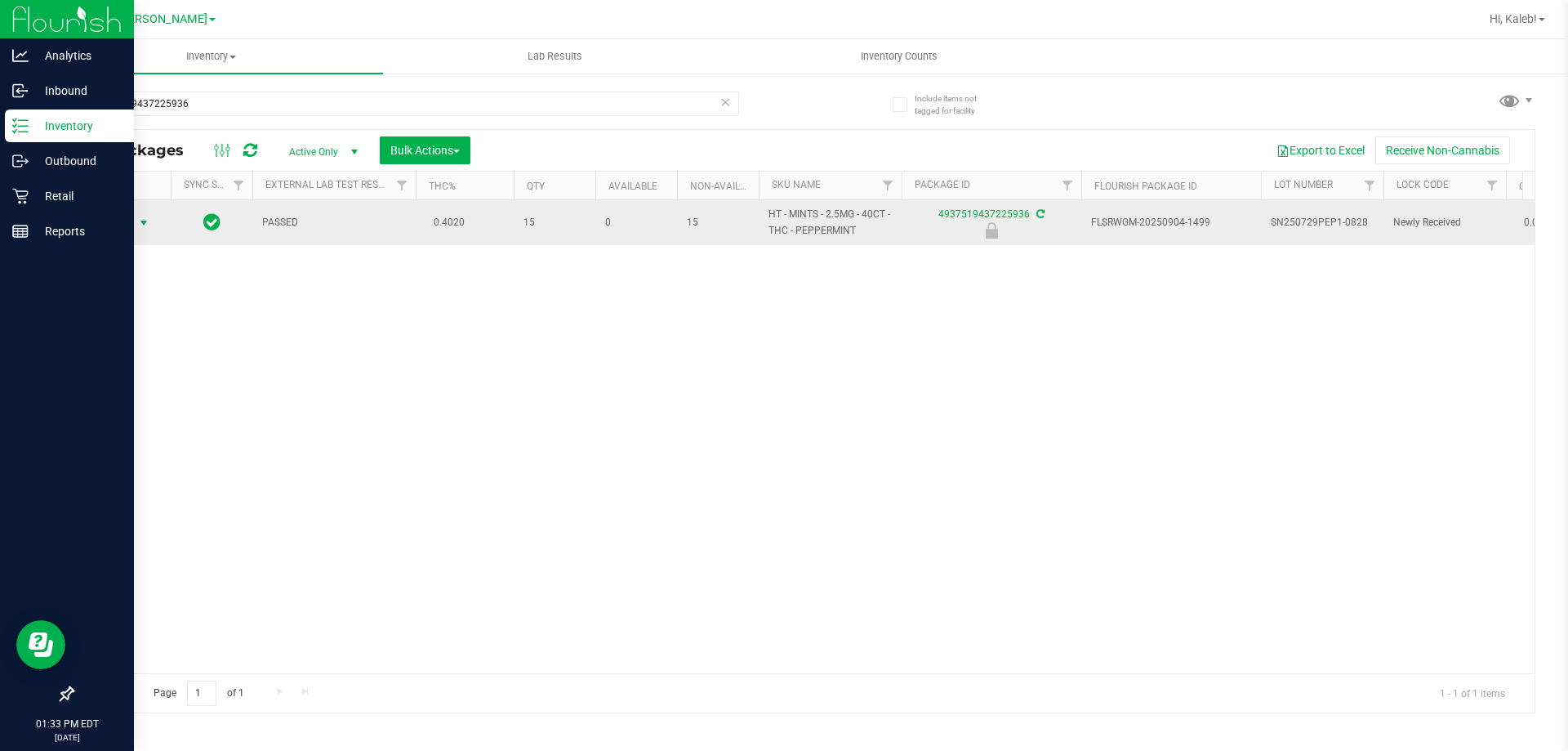
click at [141, 222] on span "select" at bounding box center [143, 223] width 13 height 13
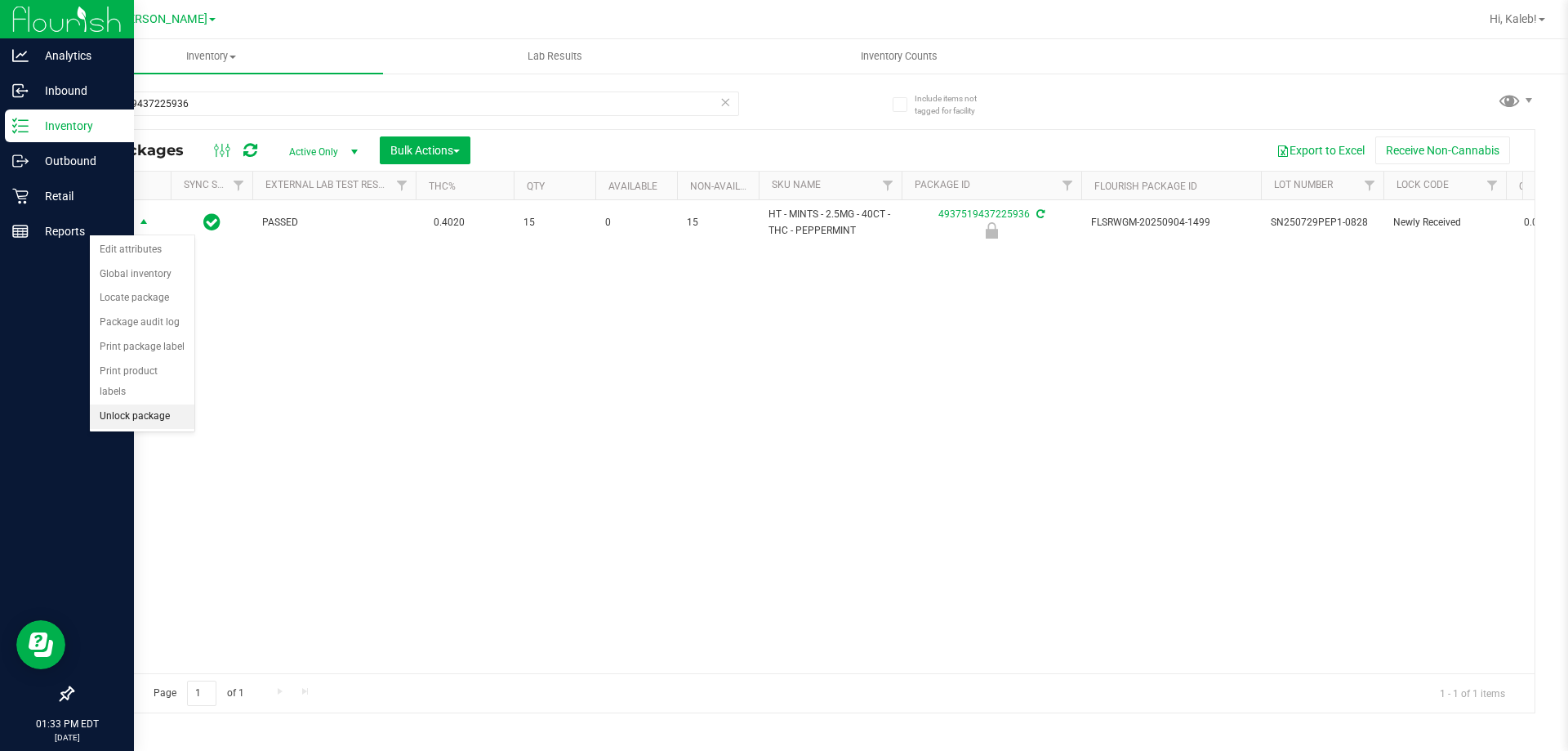
click at [112, 404] on li "Unlock package" at bounding box center [142, 416] width 104 height 25
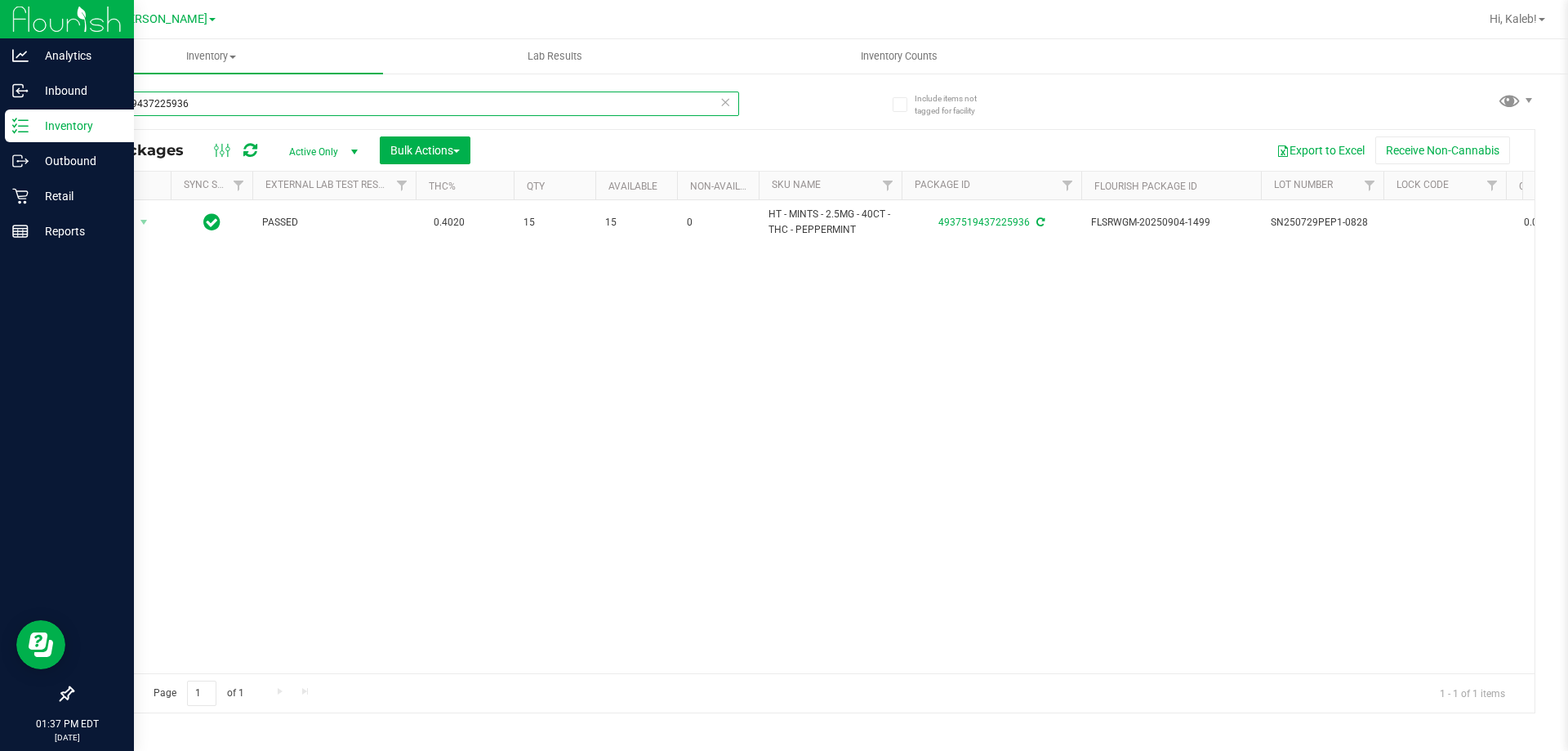
click at [277, 101] on input "4937519437225936" at bounding box center [405, 103] width 667 height 25
type input "3280818560998054"
click at [140, 230] on span "select" at bounding box center [144, 223] width 21 height 23
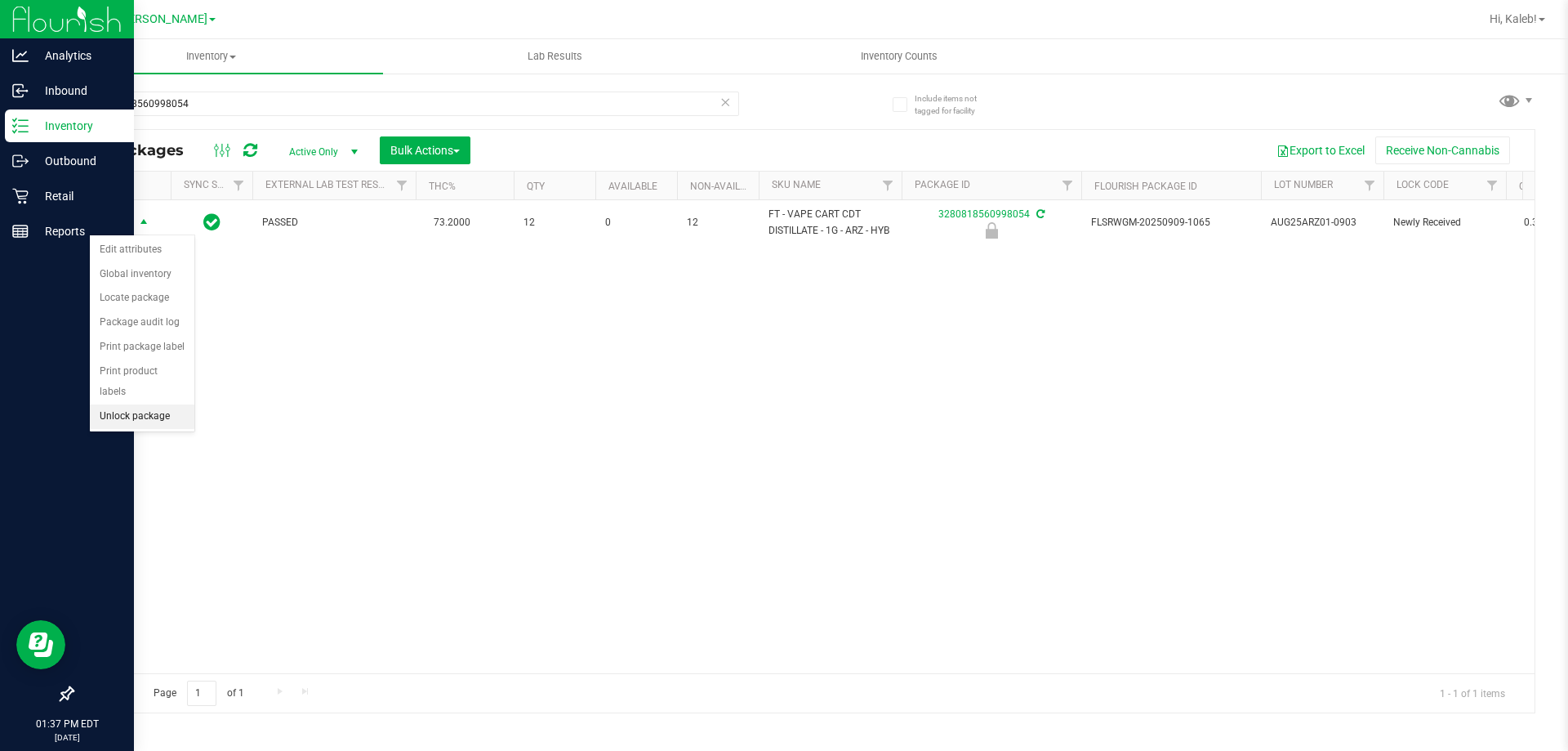
click at [162, 404] on li "Unlock package" at bounding box center [142, 416] width 104 height 25
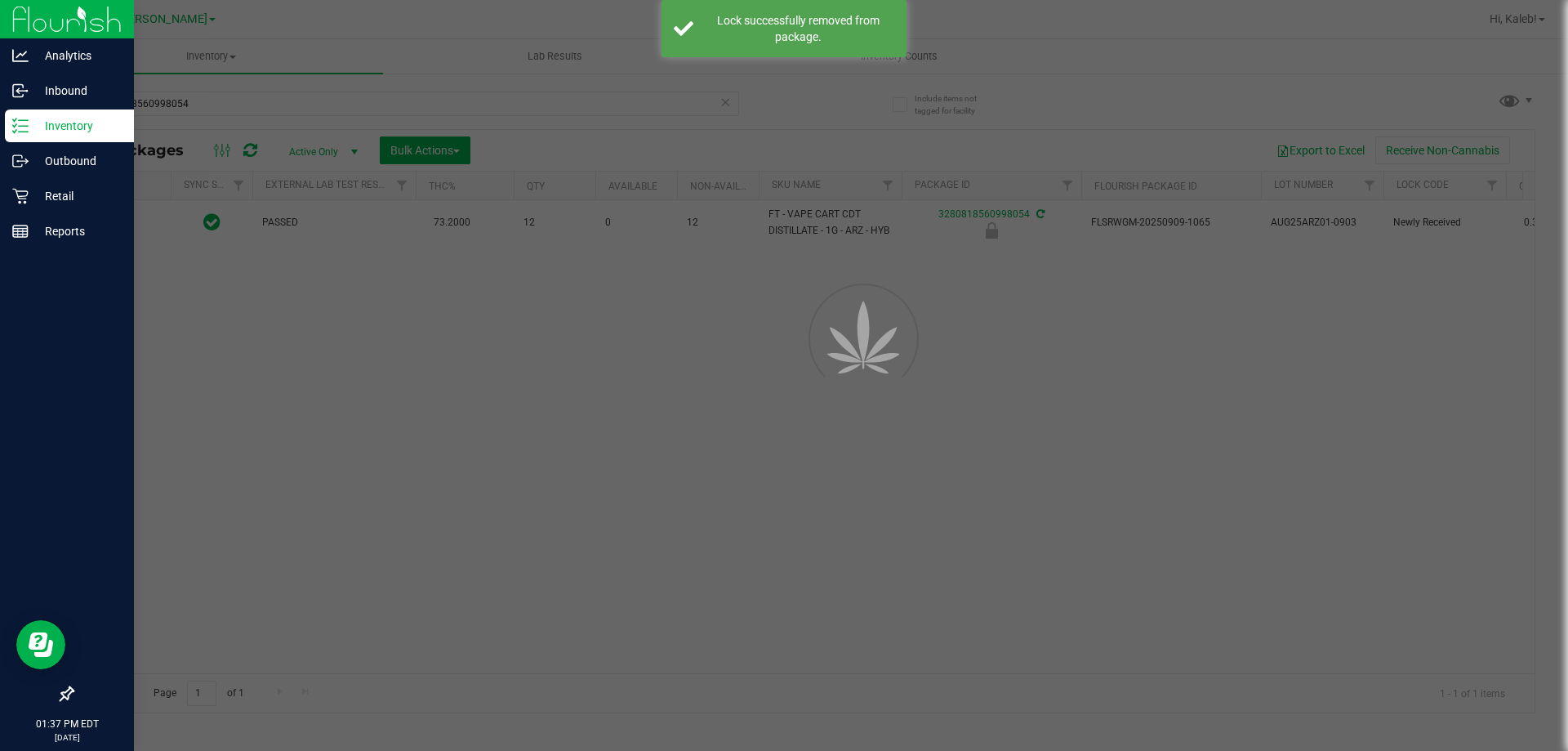
click at [362, 404] on div at bounding box center [784, 376] width 1568 height 751
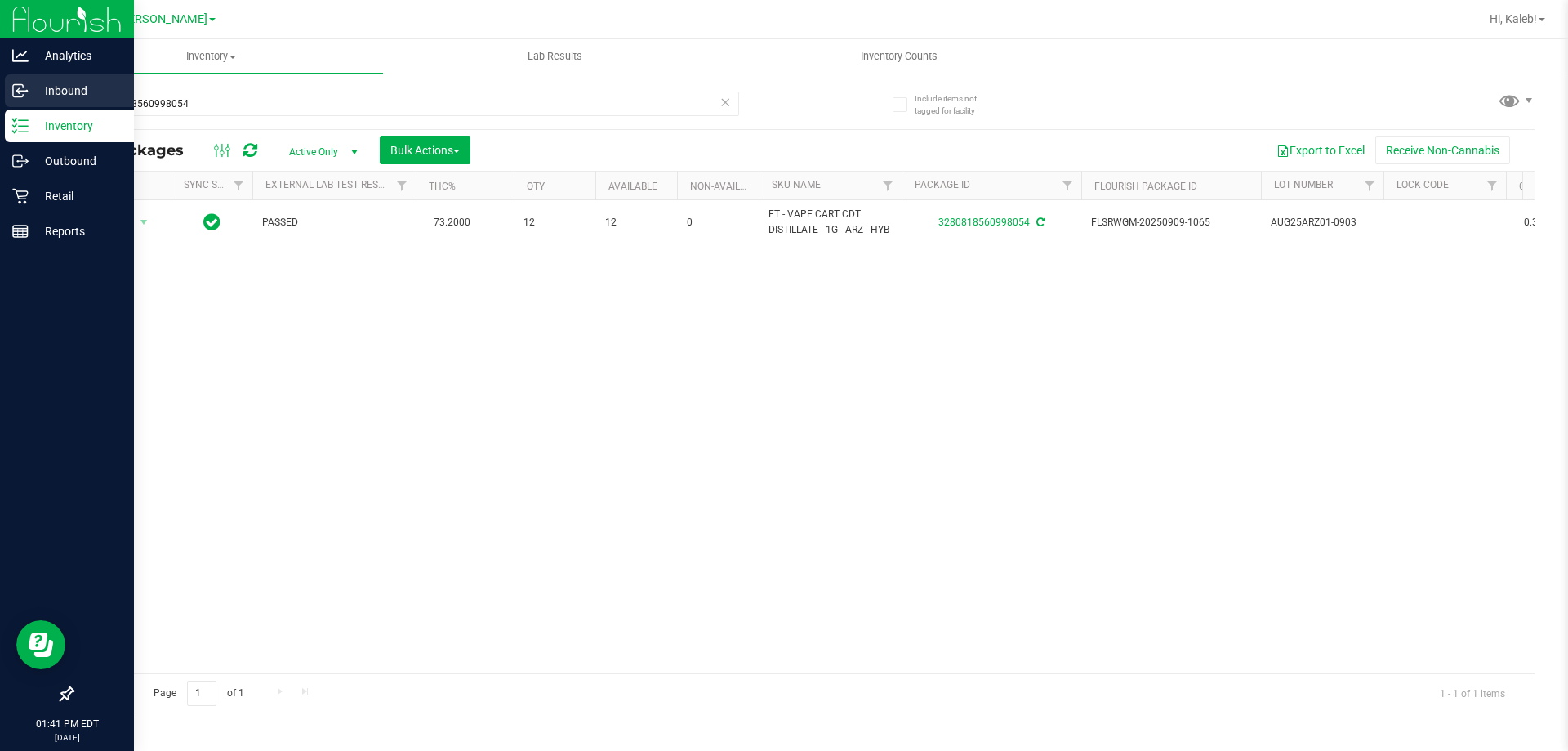
click at [22, 79] on div "Inbound" at bounding box center [69, 90] width 129 height 33
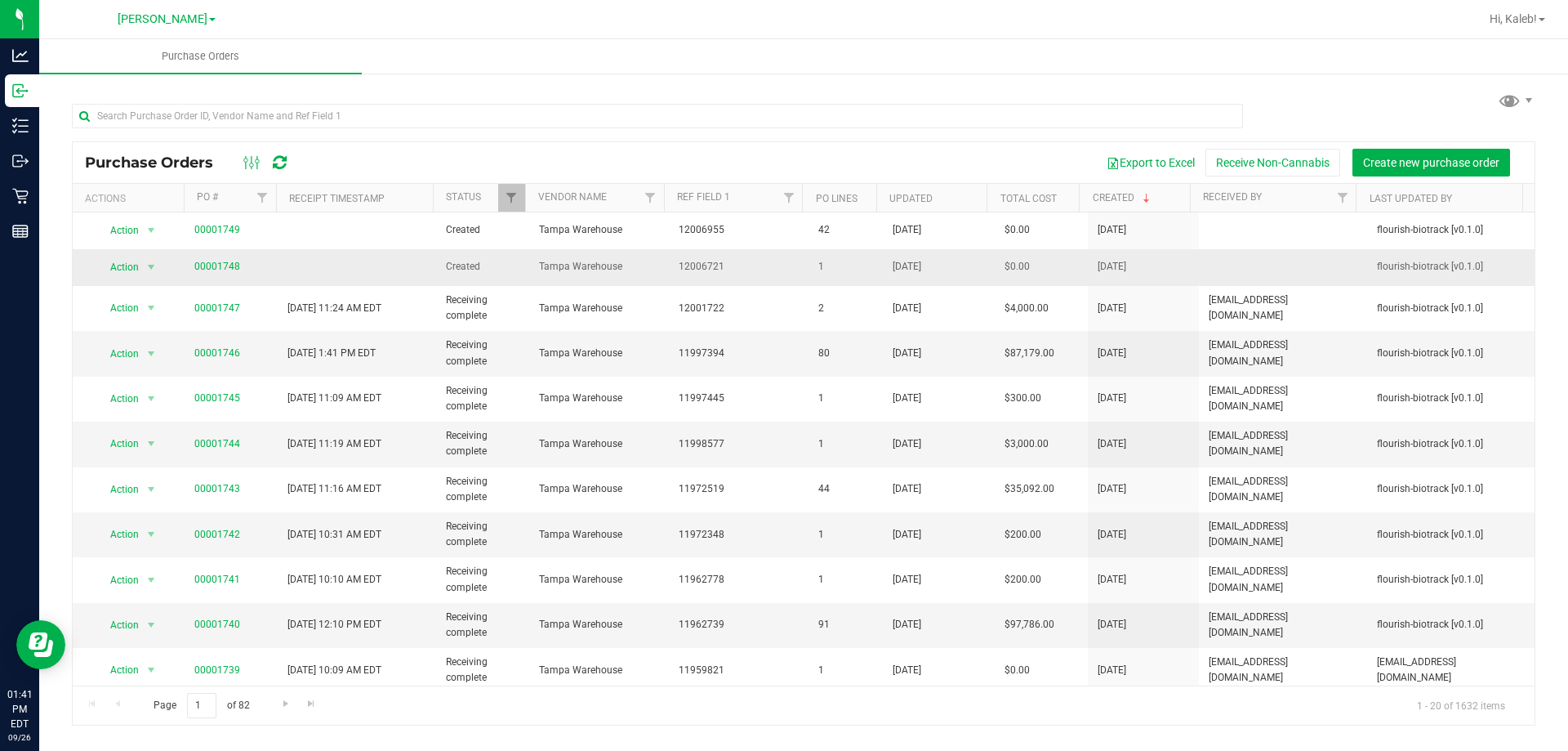
click at [202, 274] on span "00001748" at bounding box center [217, 267] width 45 height 16
click at [212, 270] on link "00001748" at bounding box center [217, 266] width 45 height 12
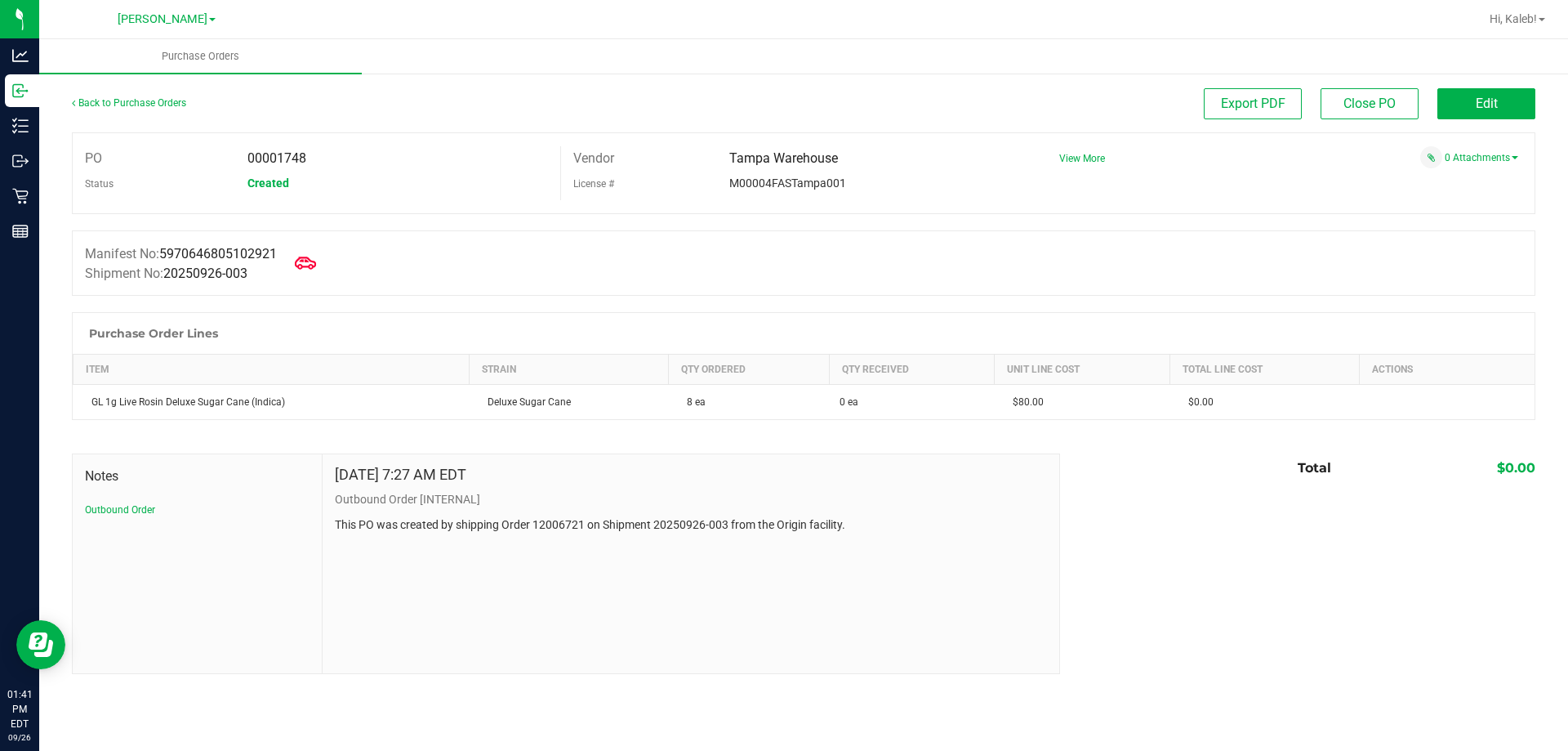
click at [316, 268] on icon at bounding box center [306, 262] width 22 height 12
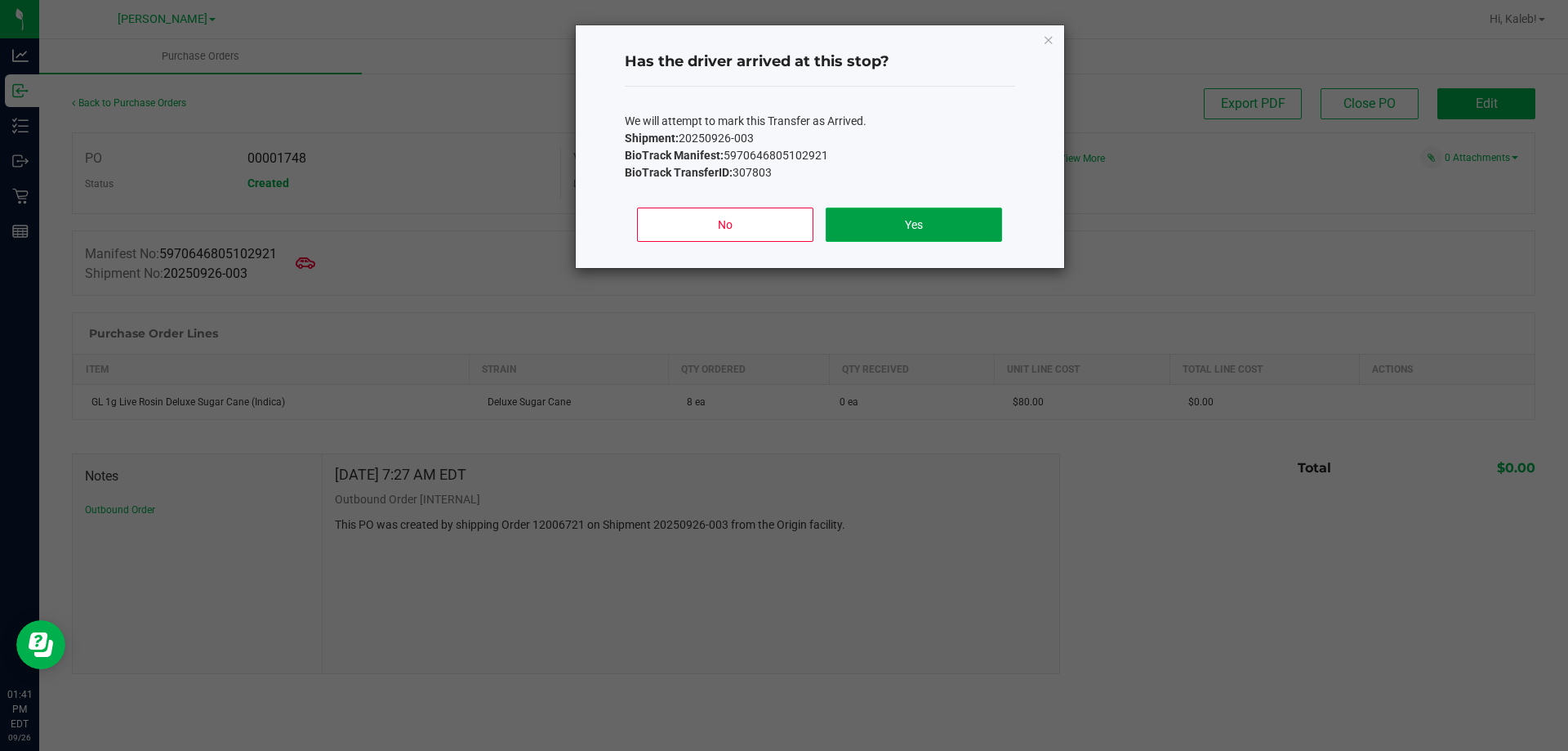
click at [889, 234] on button "Yes" at bounding box center [914, 224] width 175 height 34
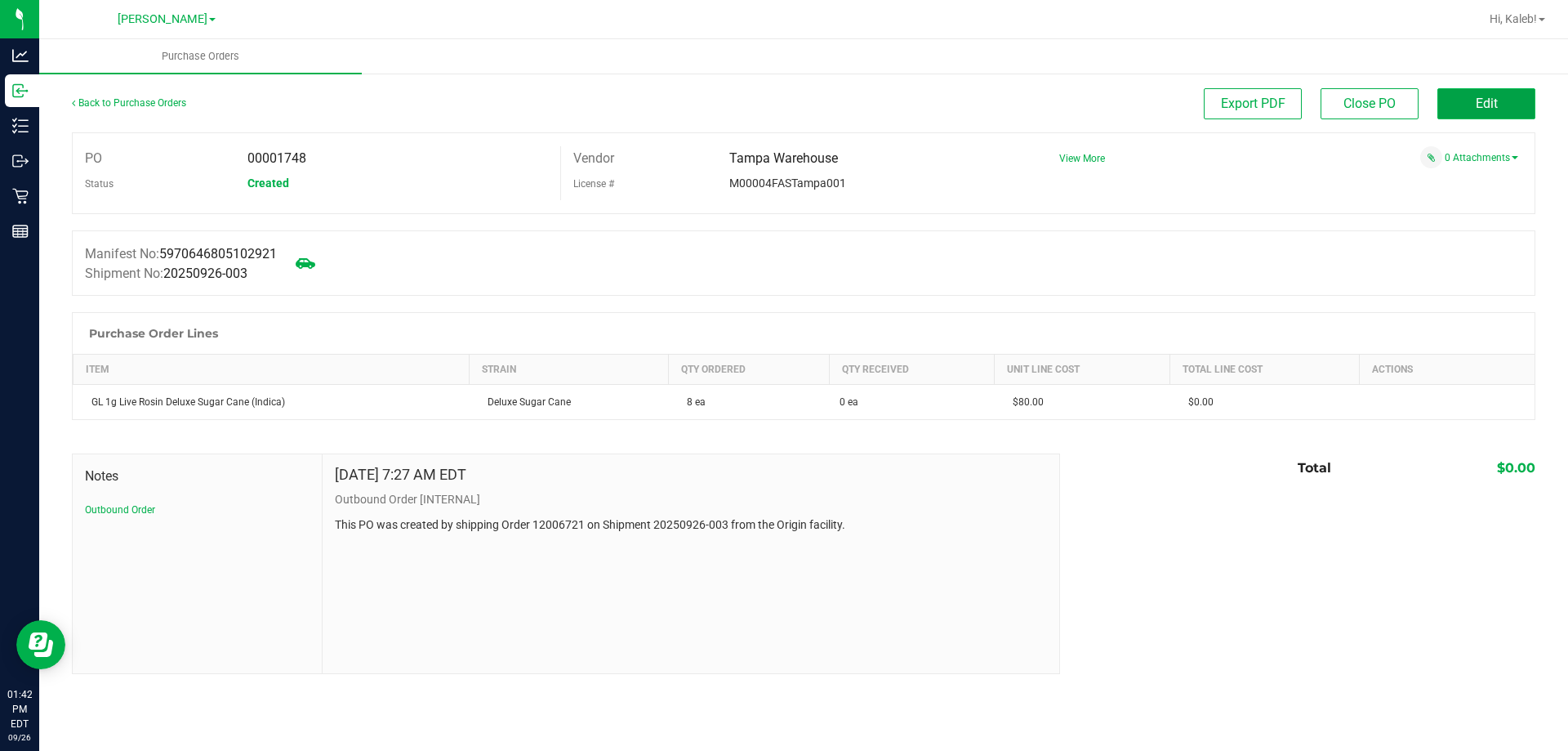
click at [1465, 94] on button "Edit" at bounding box center [1486, 103] width 98 height 31
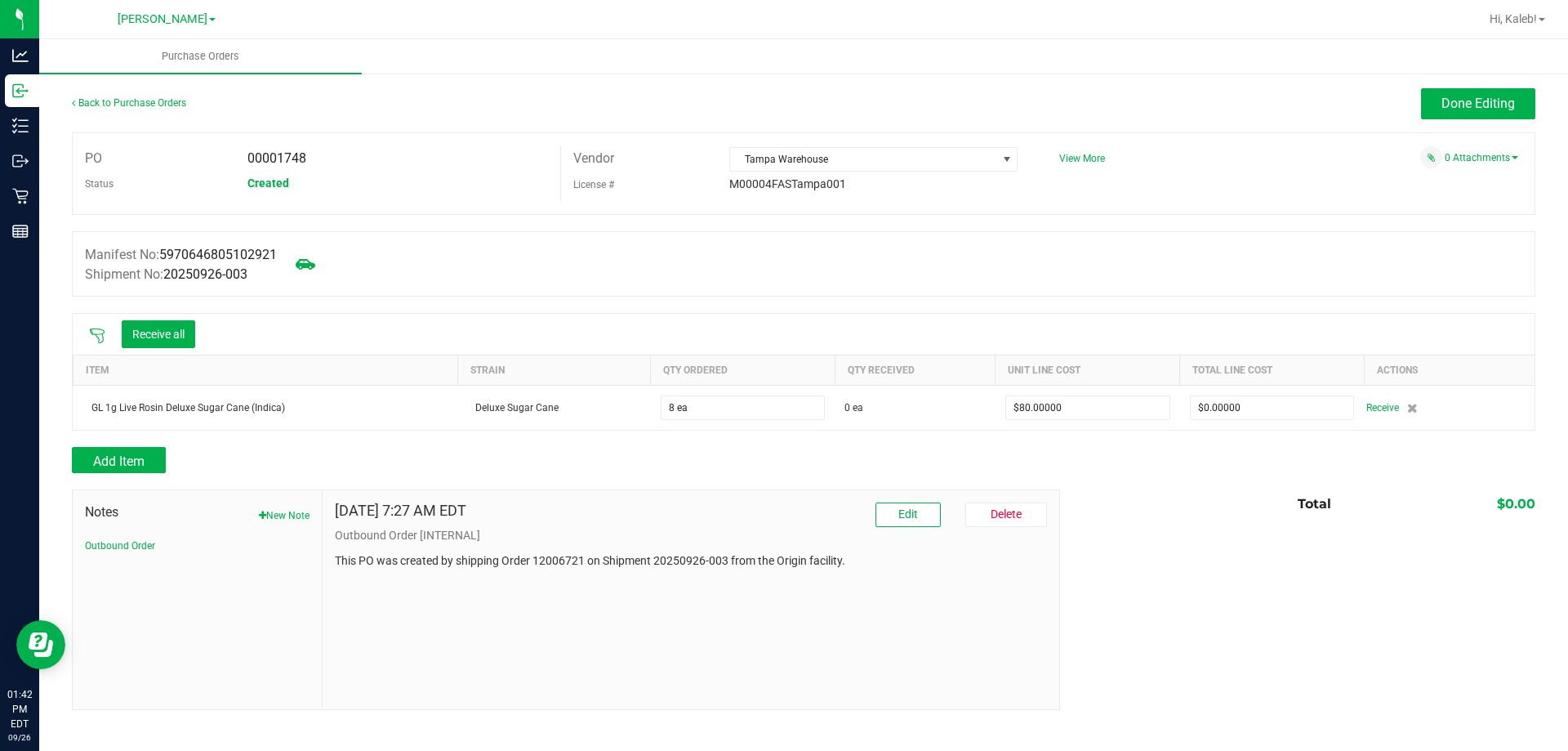
click at [97, 334] on icon at bounding box center [97, 335] width 15 height 15
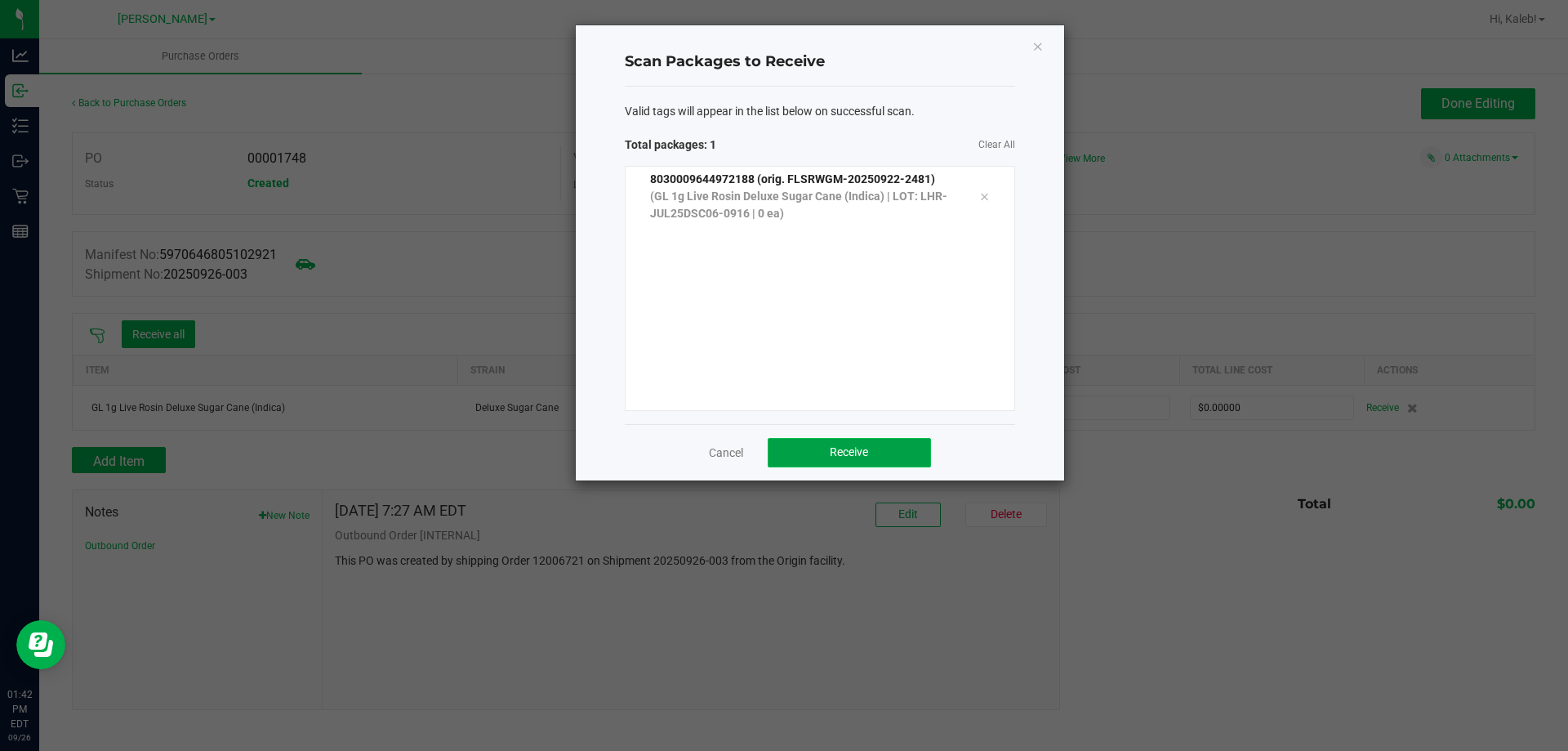
click at [830, 457] on span "Receive" at bounding box center [849, 451] width 38 height 13
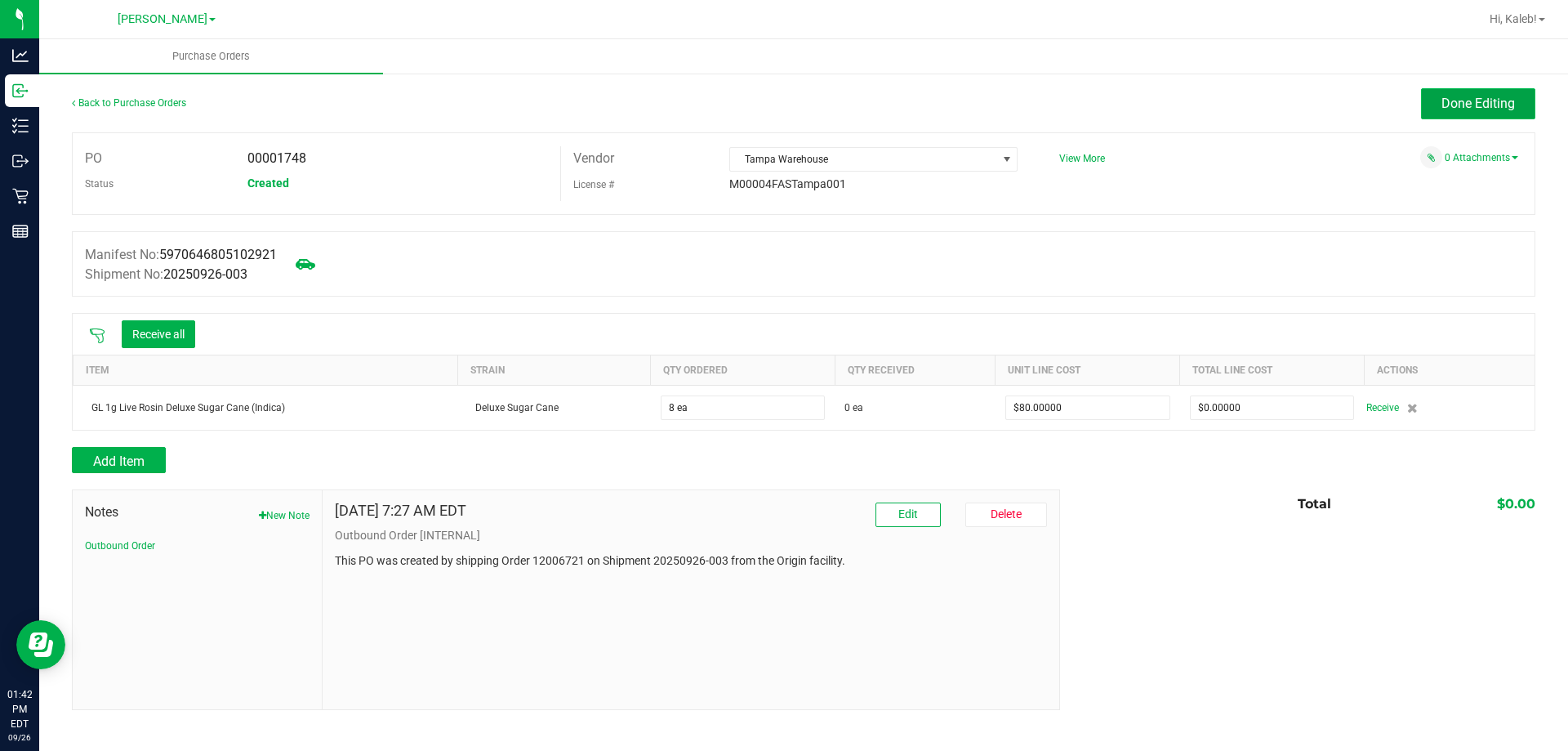
click at [1437, 102] on button "Done Editing" at bounding box center [1478, 103] width 114 height 31
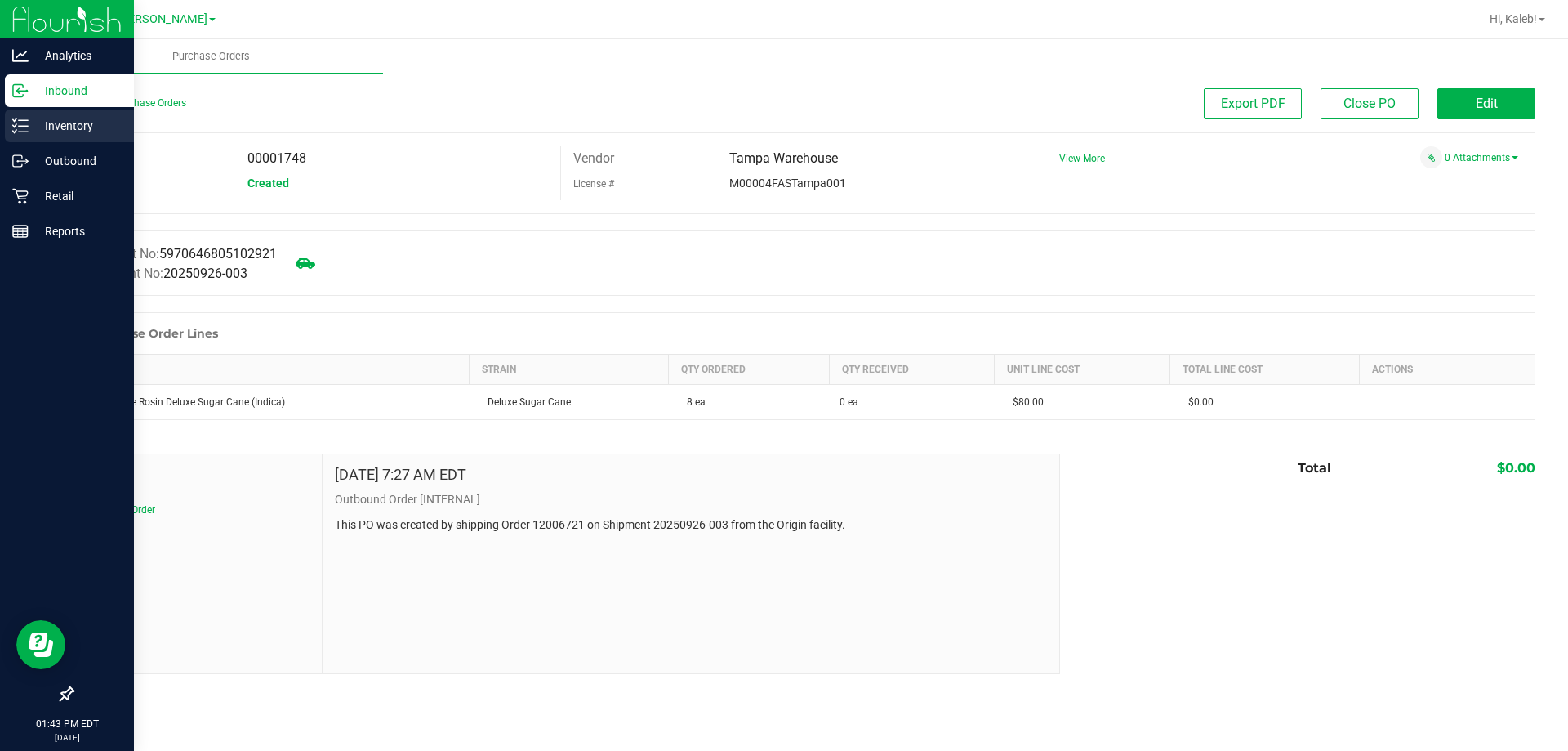
click at [34, 121] on p "Inventory" at bounding box center [77, 126] width 98 height 20
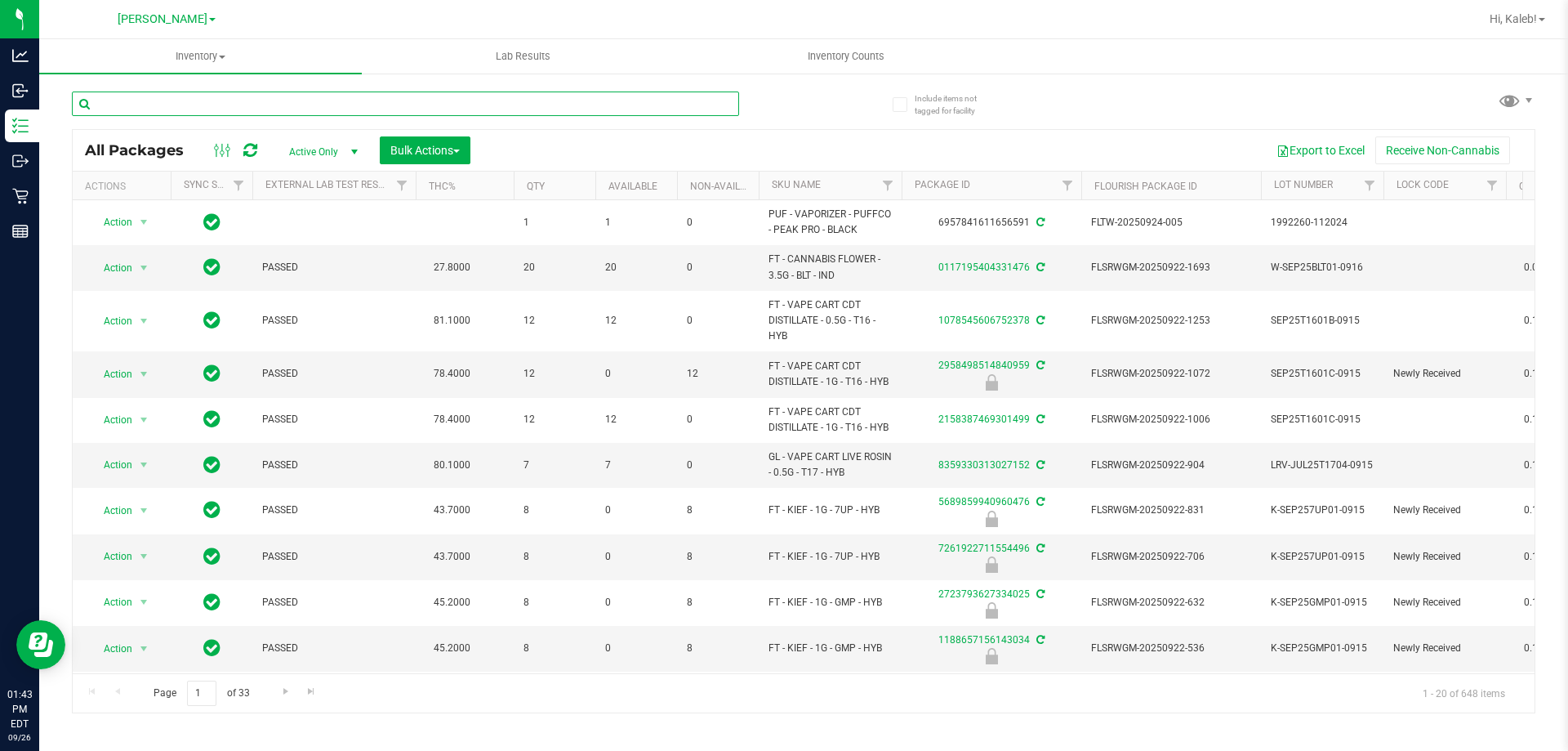
click at [228, 104] on input "text" at bounding box center [405, 103] width 667 height 25
type input "8030009644972188"
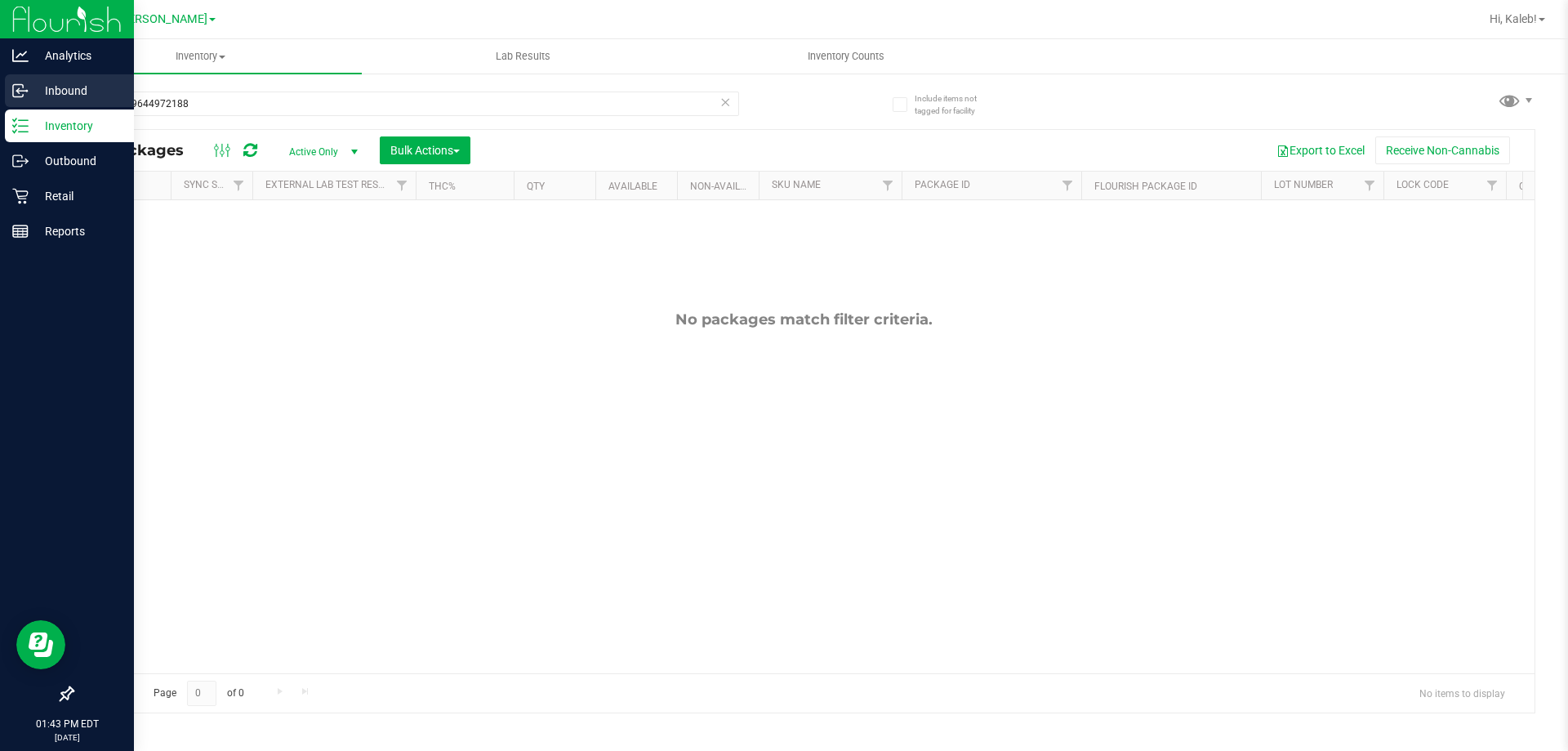
click at [41, 98] on p "Inbound" at bounding box center [77, 91] width 98 height 20
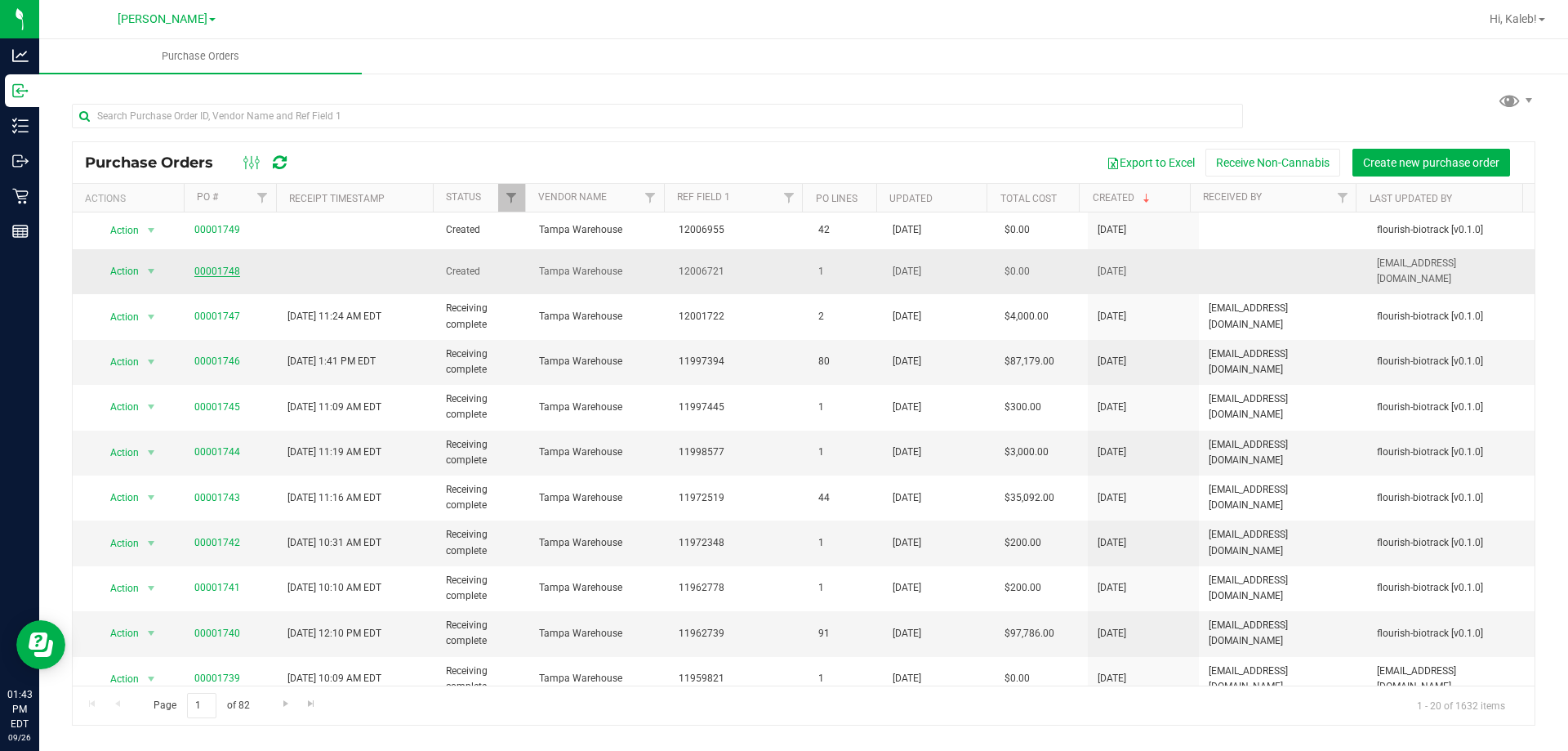
click at [213, 265] on link "00001748" at bounding box center [217, 271] width 45 height 12
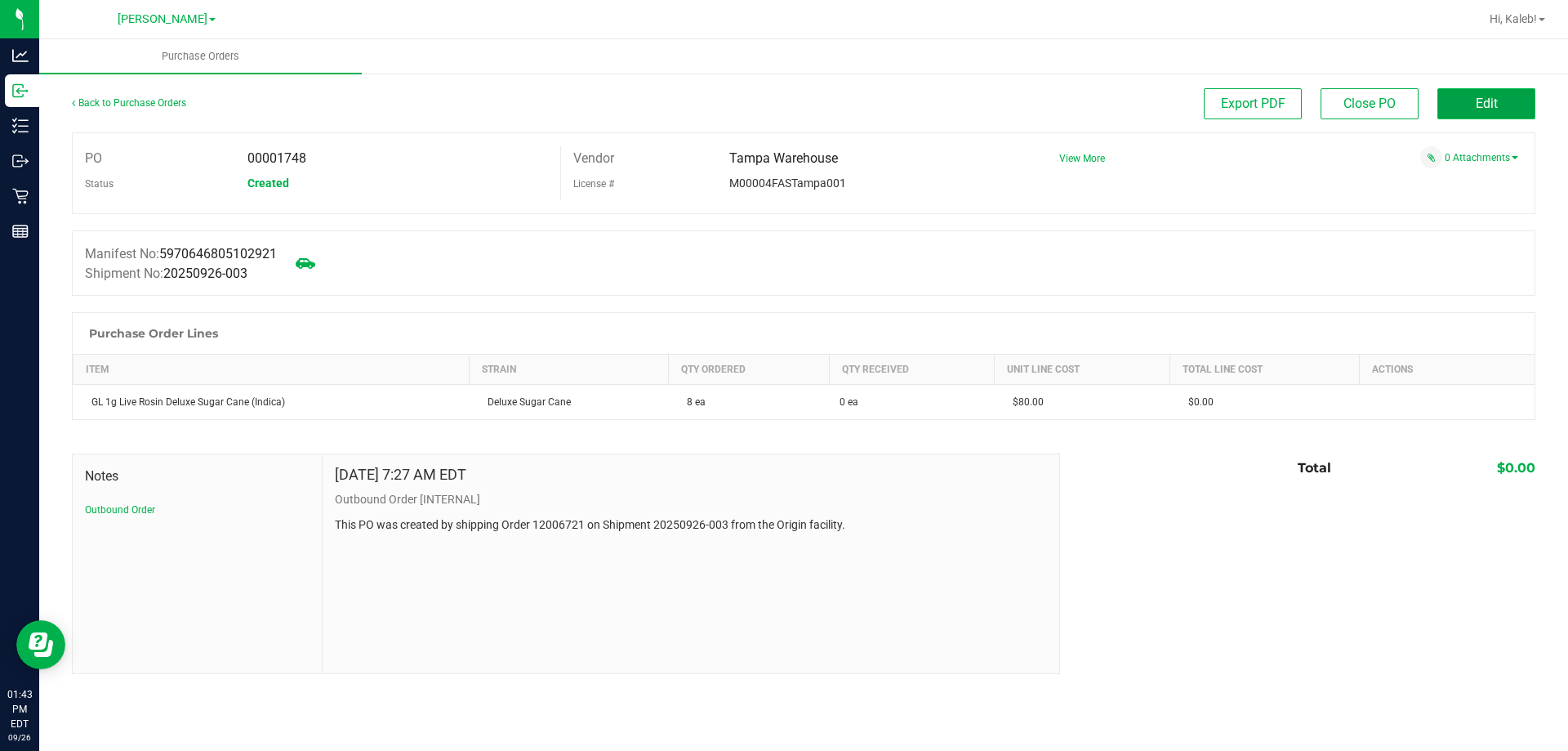
click at [1466, 110] on button "Edit" at bounding box center [1486, 103] width 98 height 31
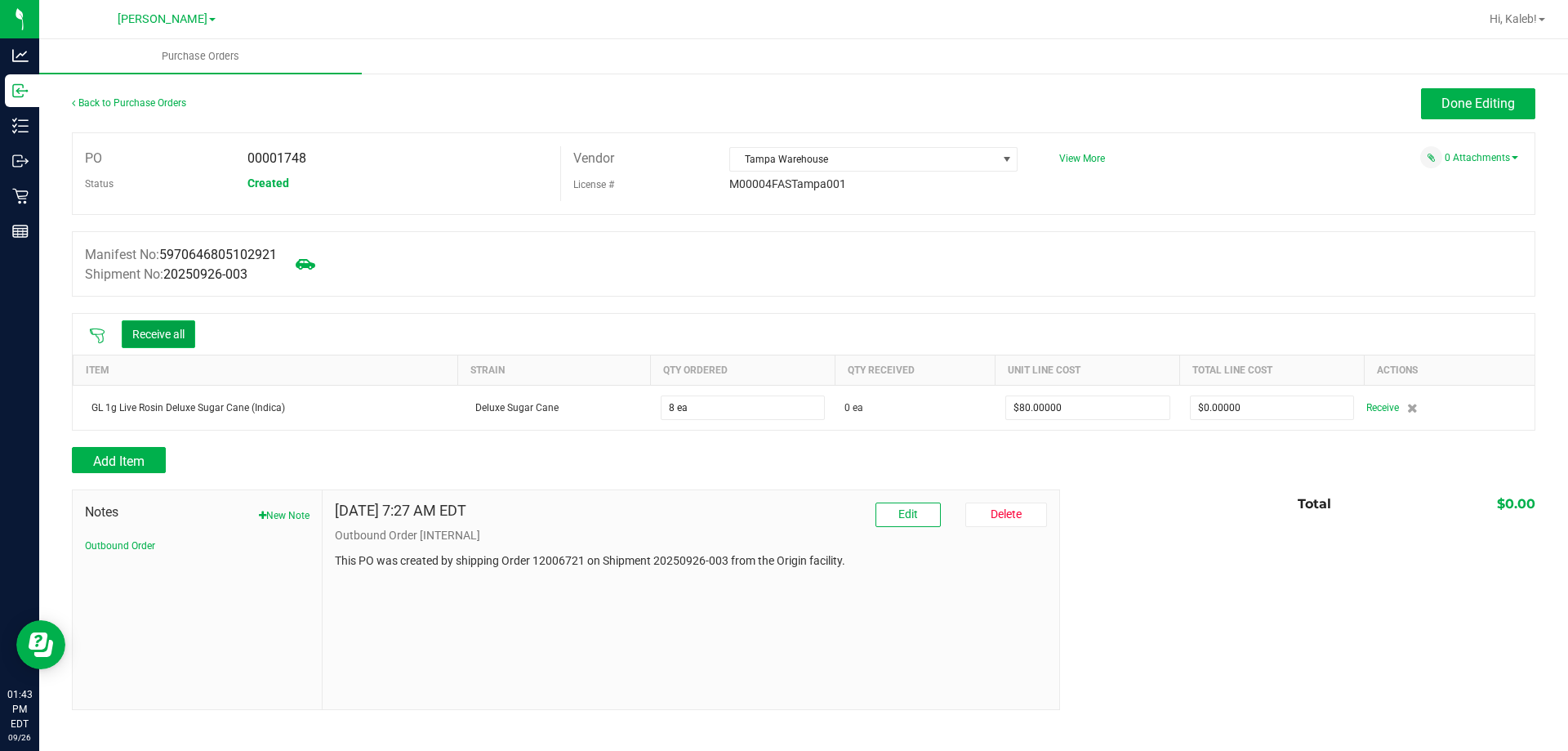
click at [193, 331] on button "Receive all" at bounding box center [158, 334] width 74 height 28
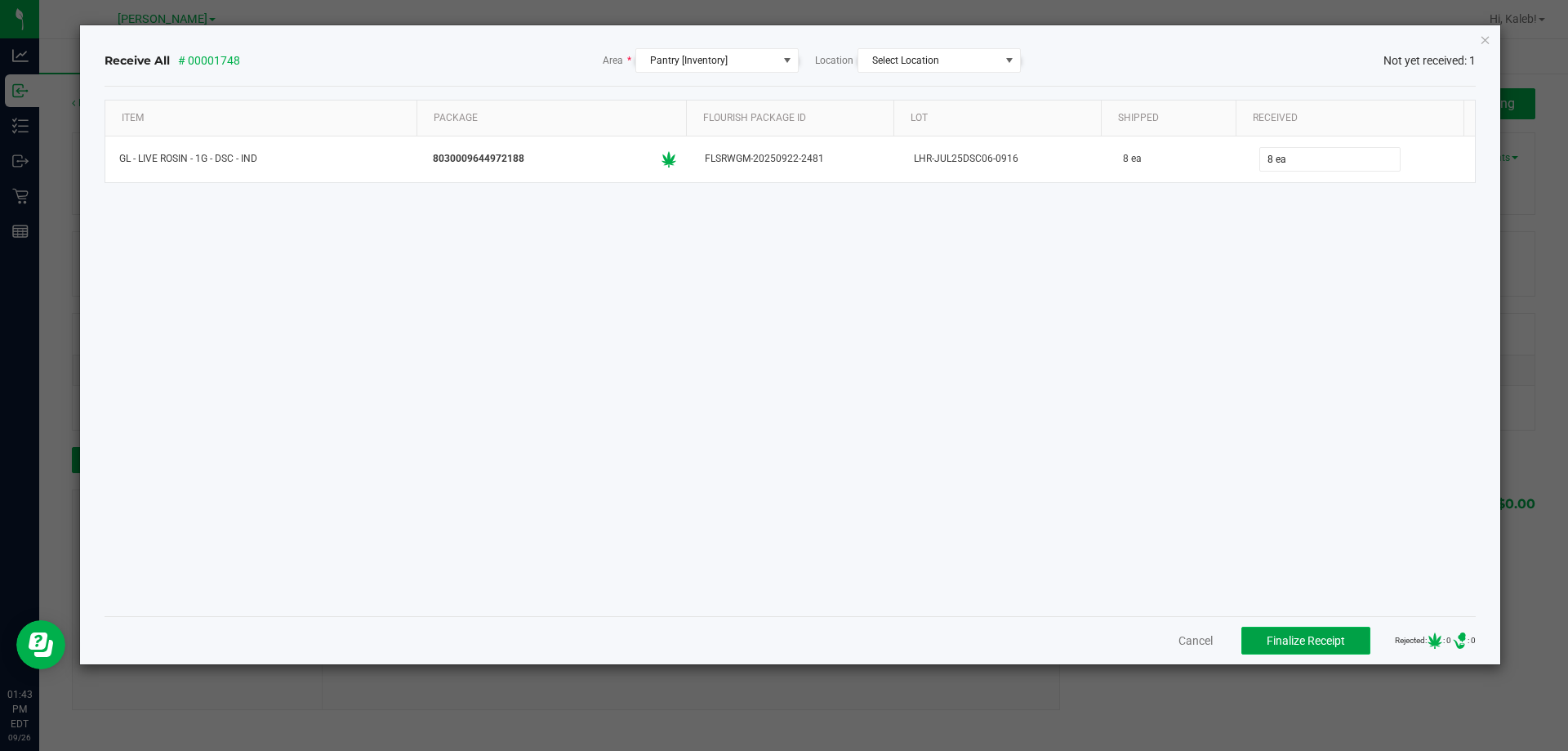
click at [1265, 630] on button "Finalize Receipt" at bounding box center [1306, 641] width 129 height 28
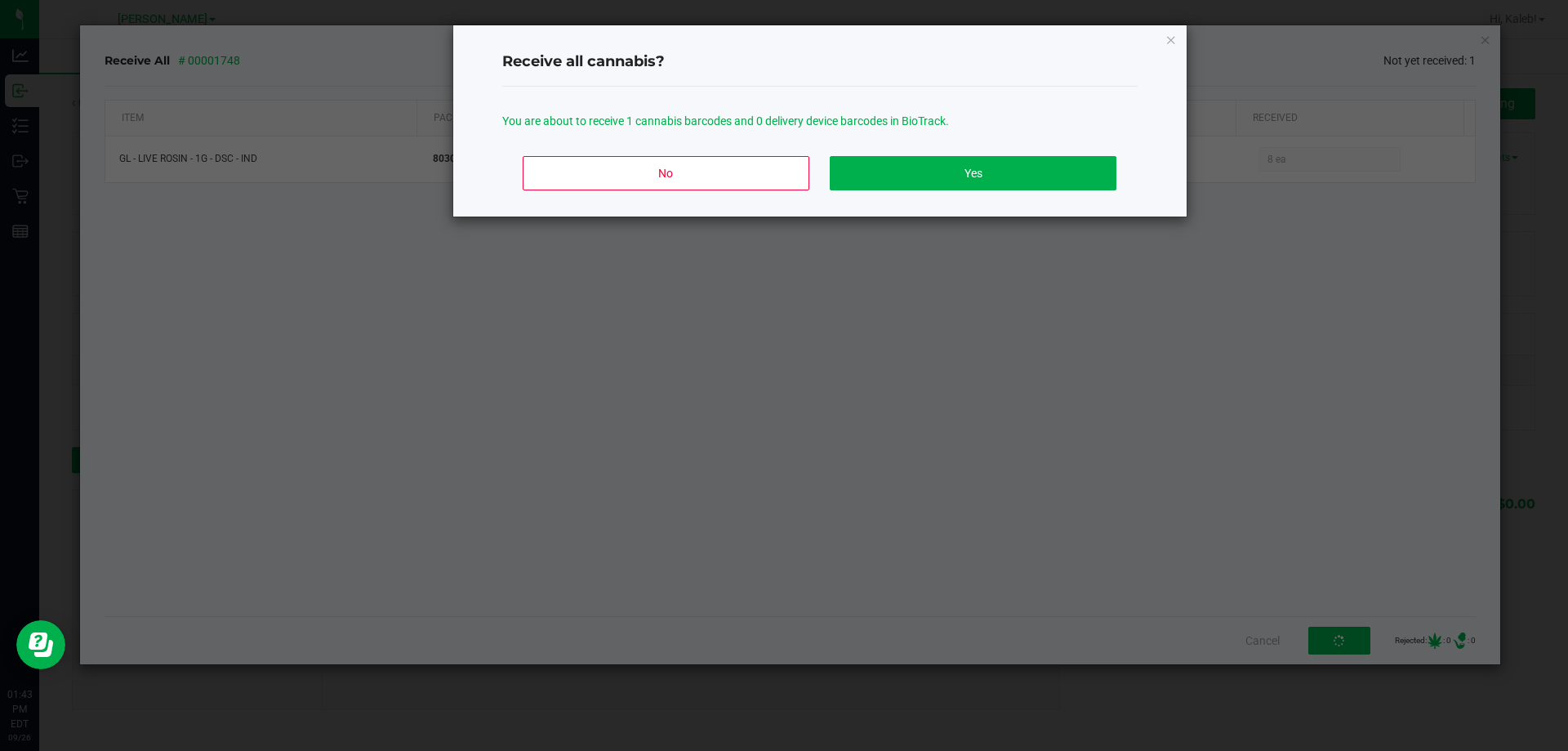
click at [989, 150] on div "No Yes" at bounding box center [820, 179] width 636 height 74
click at [981, 166] on button "Yes" at bounding box center [973, 172] width 286 height 34
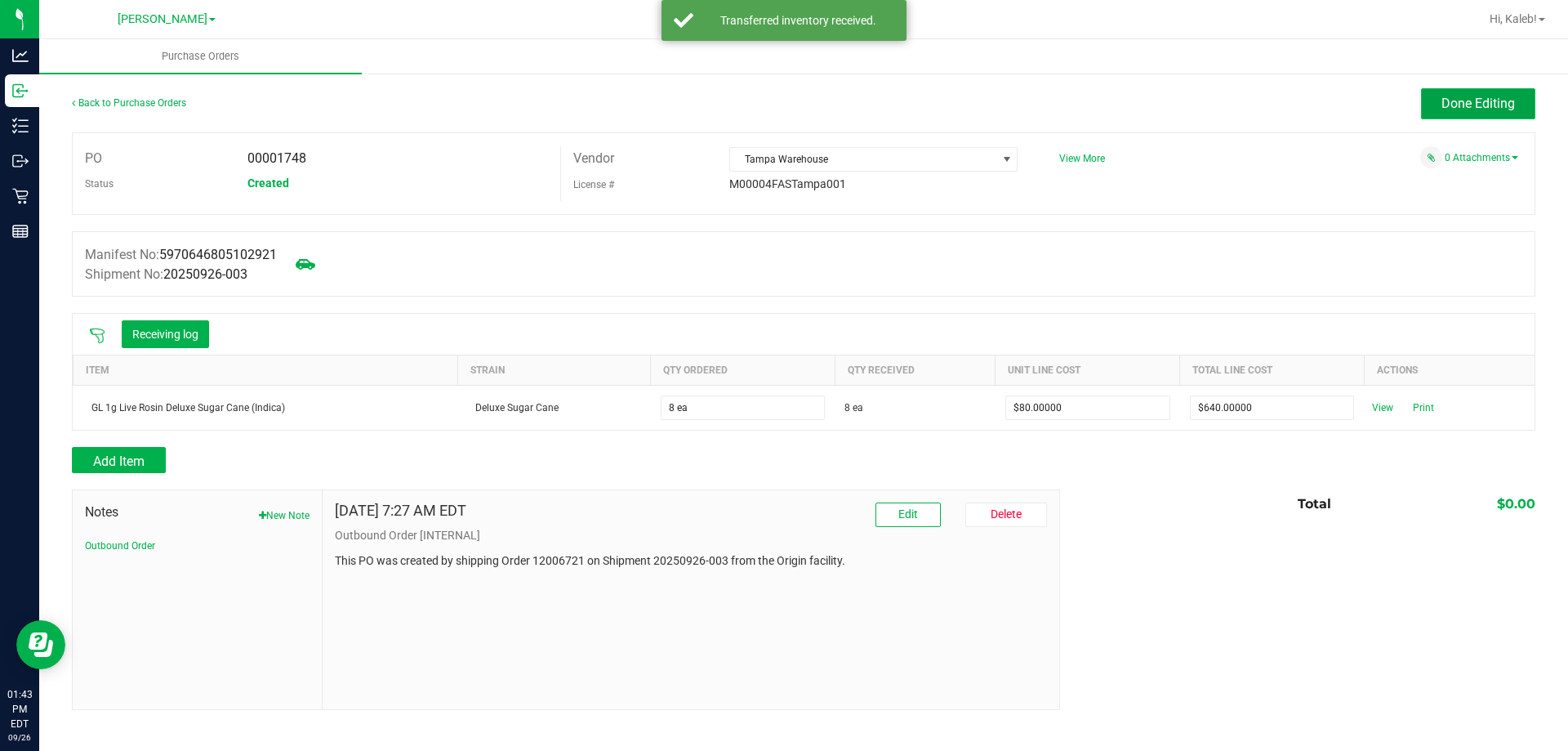
click at [1525, 103] on button "Done Editing" at bounding box center [1478, 103] width 114 height 31
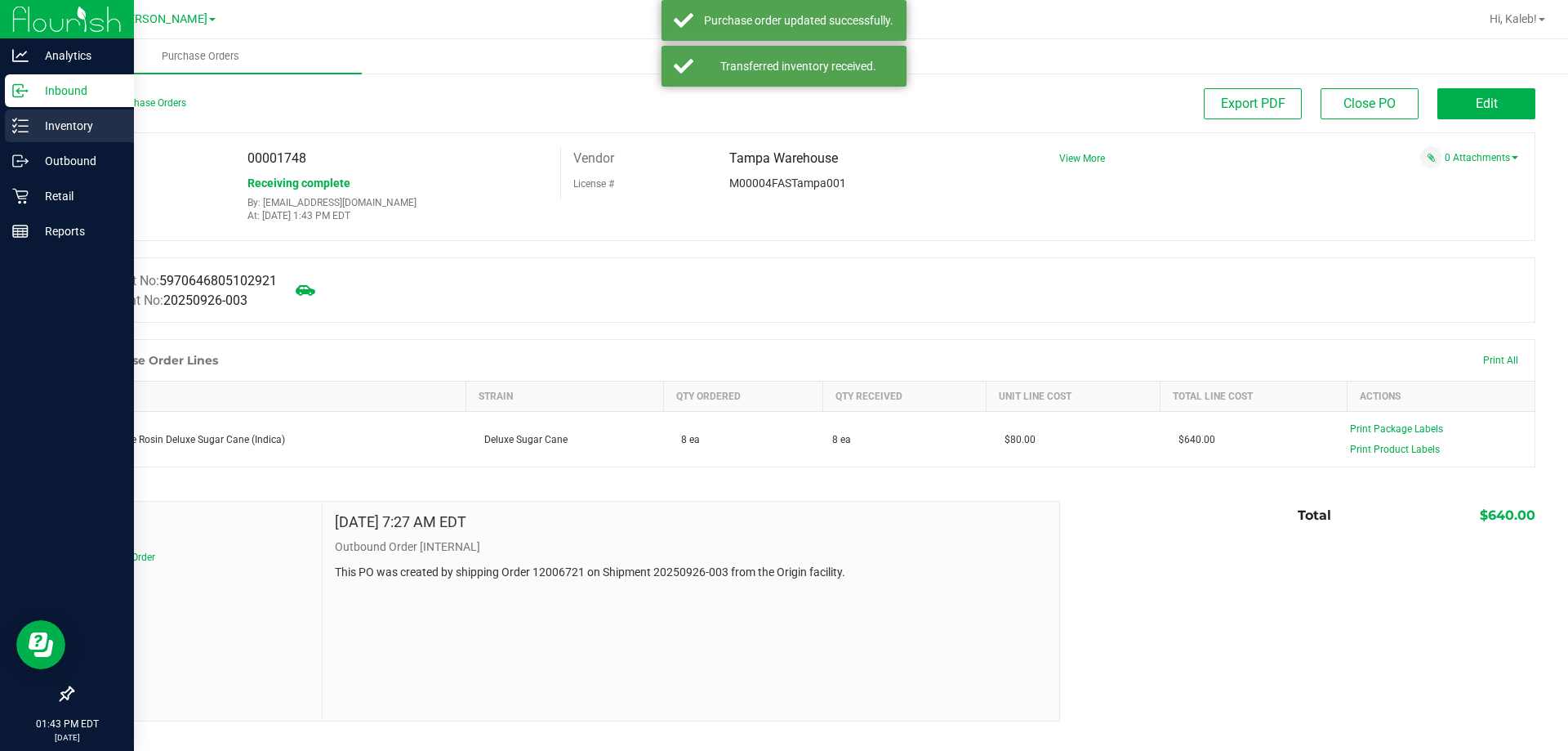
click at [33, 123] on p "Inventory" at bounding box center [77, 126] width 98 height 20
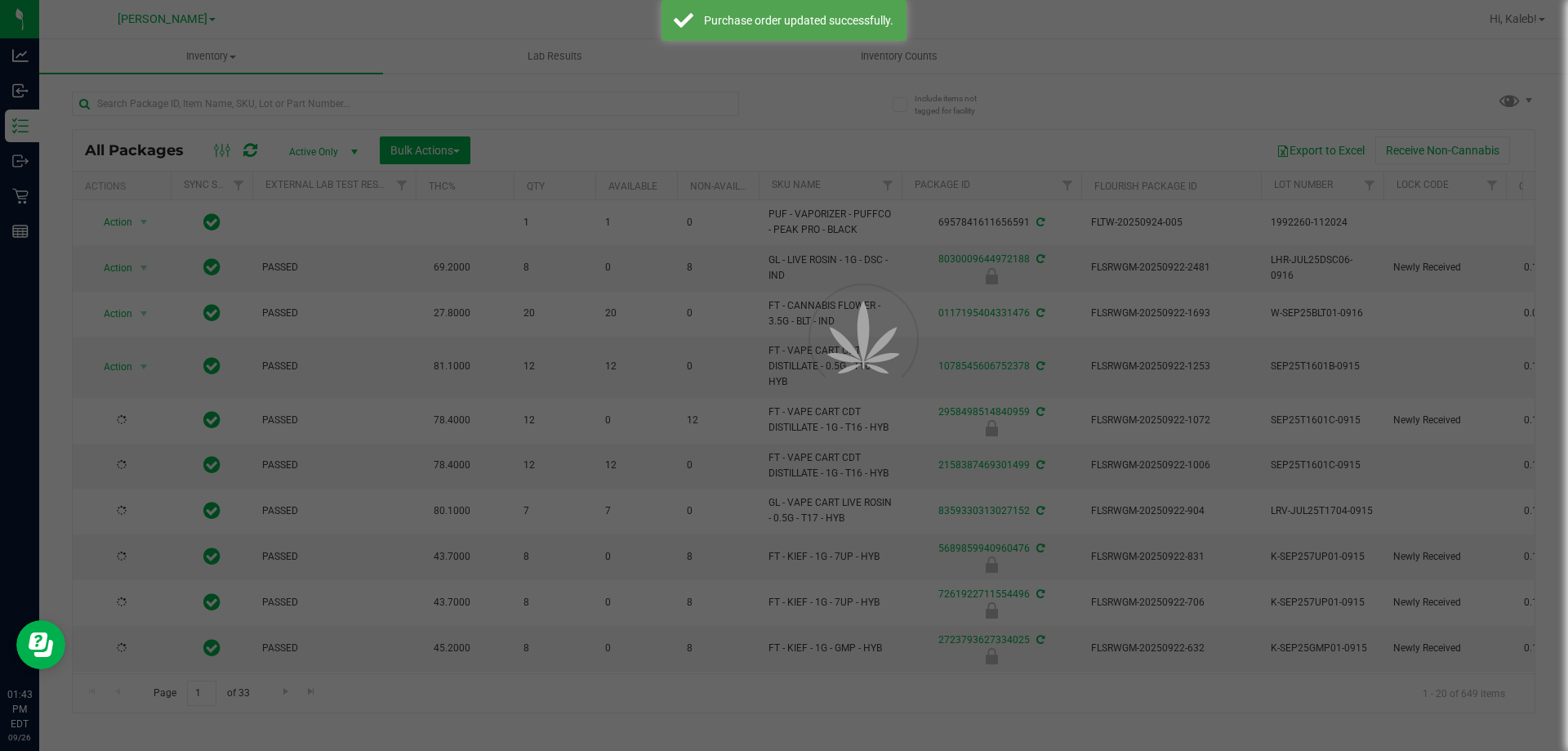
click at [476, 102] on div at bounding box center [784, 376] width 1568 height 751
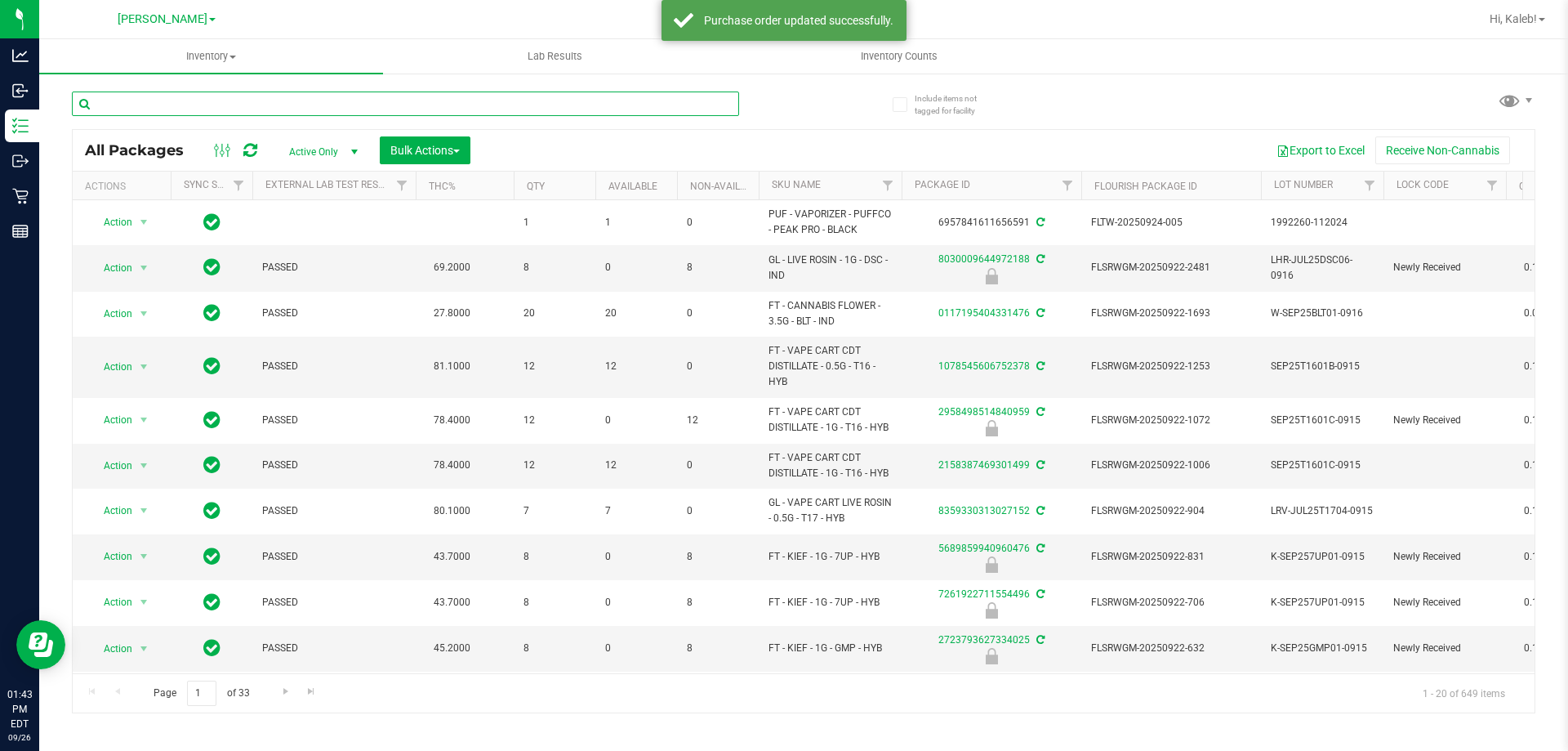
click at [476, 102] on input "text" at bounding box center [405, 103] width 667 height 25
type input "8030009644972188"
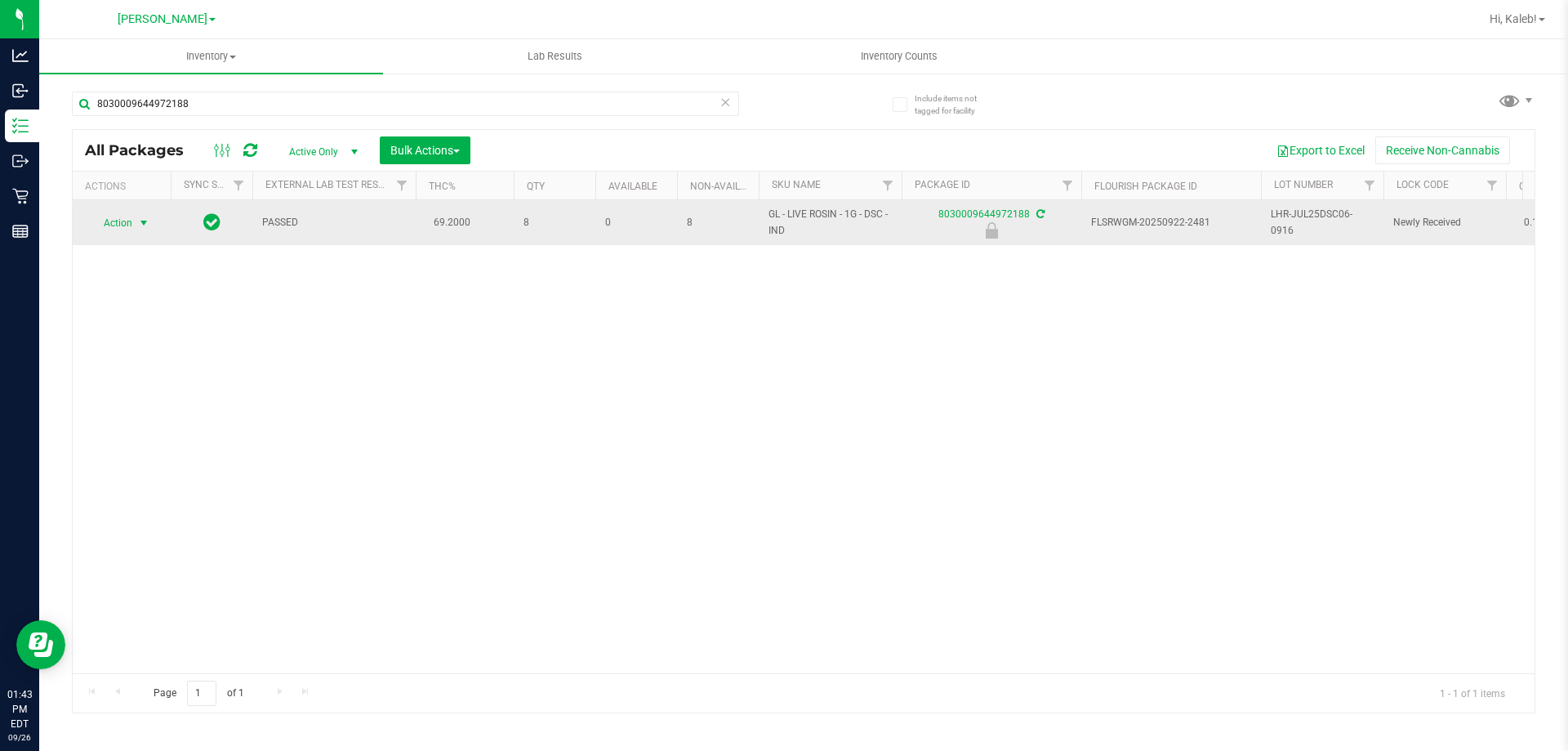
drag, startPoint x: 132, startPoint y: 227, endPoint x: 136, endPoint y: 217, distance: 10.8
click at [136, 217] on span "select" at bounding box center [144, 223] width 21 height 23
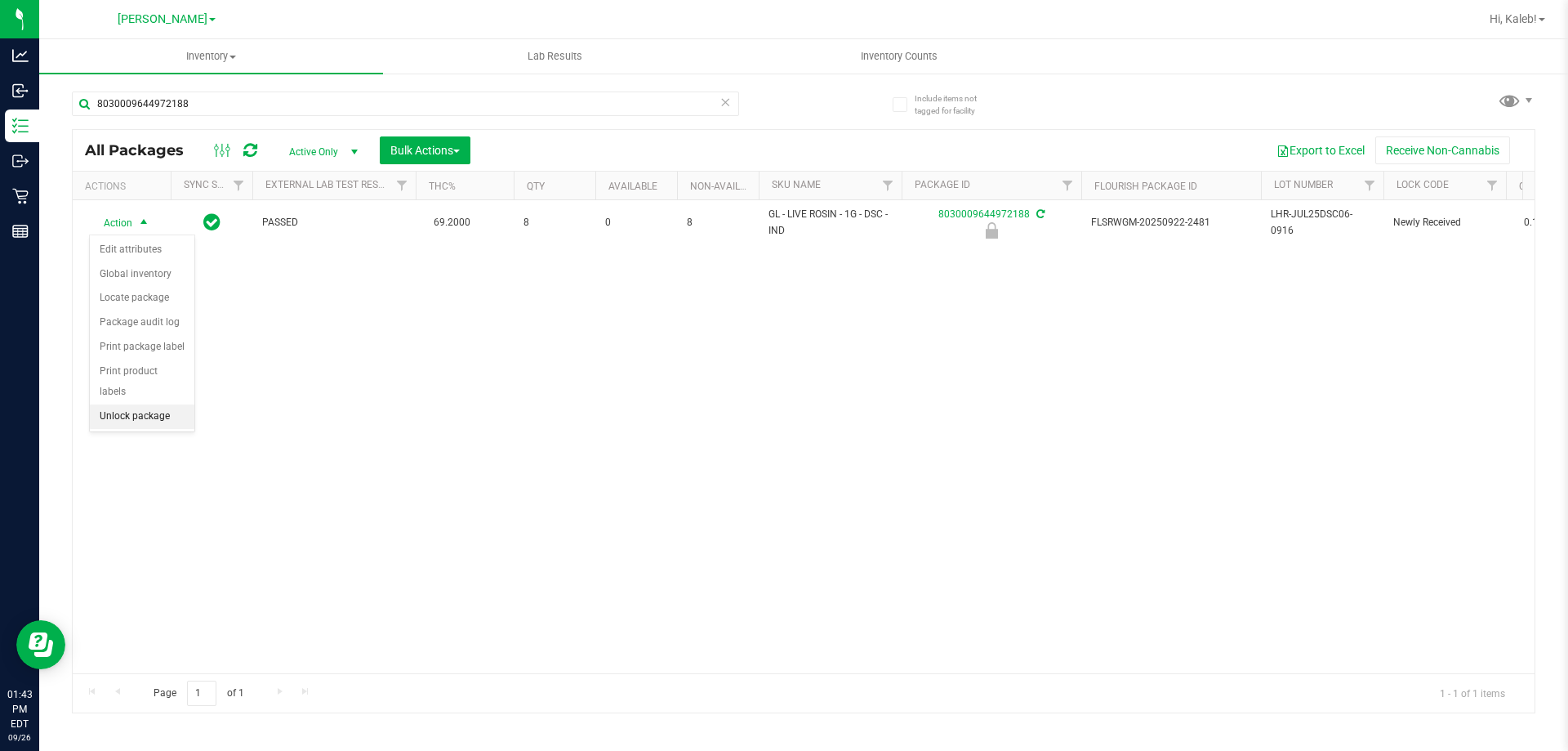
click at [116, 404] on li "Unlock package" at bounding box center [142, 416] width 104 height 25
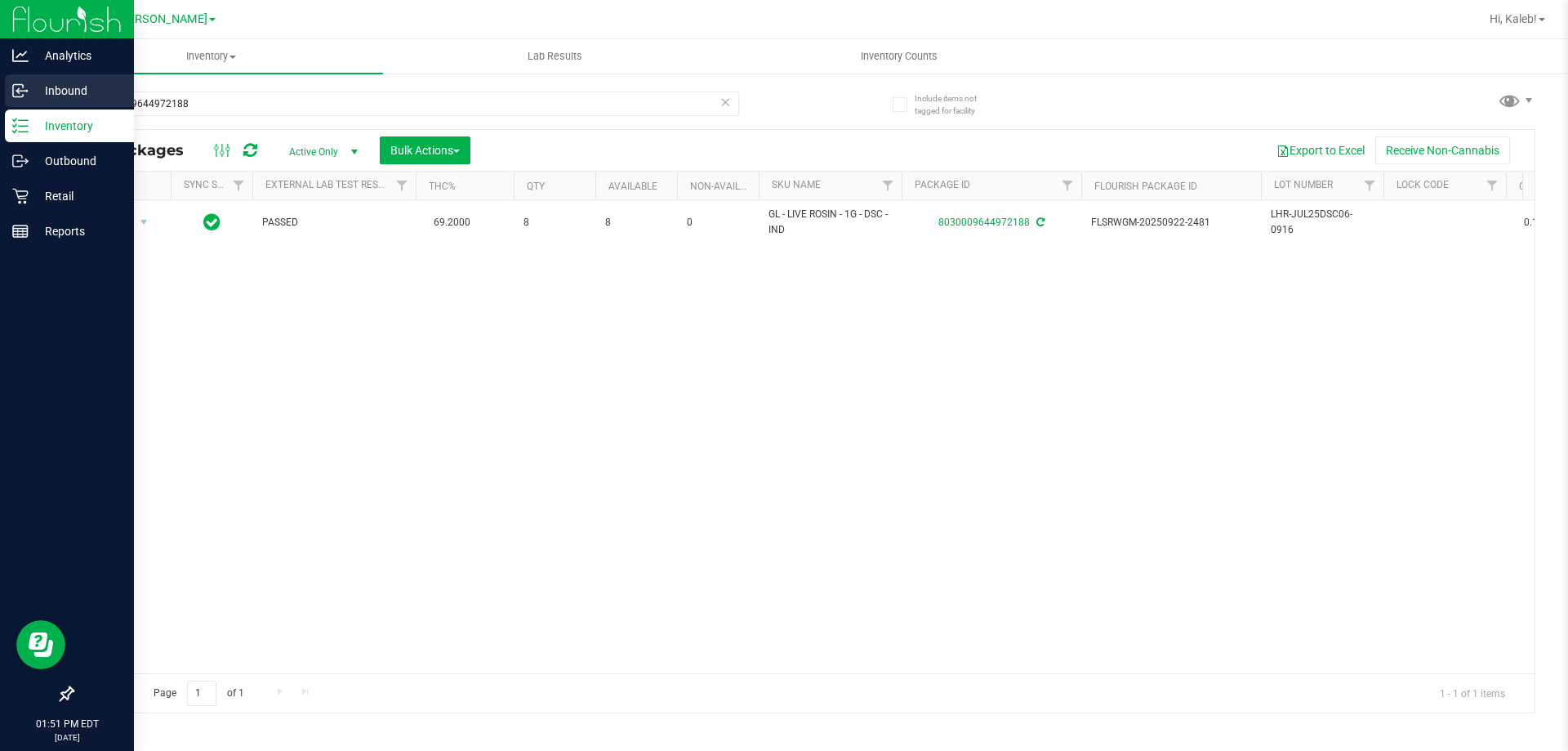
click at [23, 93] on icon at bounding box center [20, 91] width 17 height 17
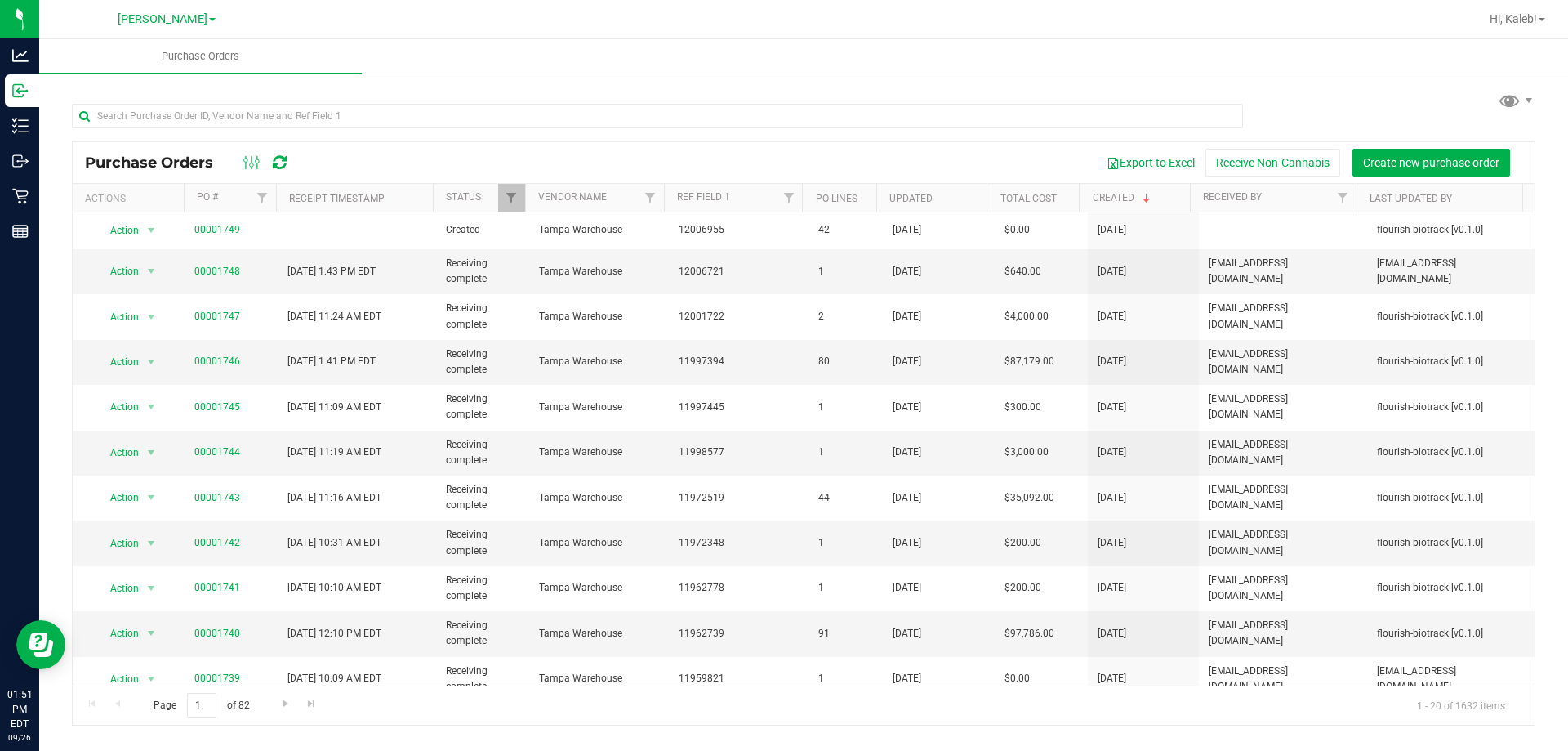
click at [344, 152] on div "Export to Excel Receive Non-Cannabis Create new purchase order" at bounding box center [914, 163] width 1218 height 28
